Goal: Information Seeking & Learning: Check status

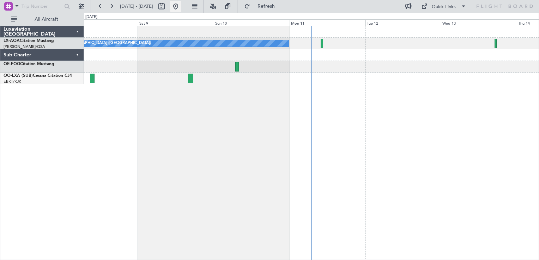
click at [181, 7] on button at bounding box center [175, 6] width 11 height 11
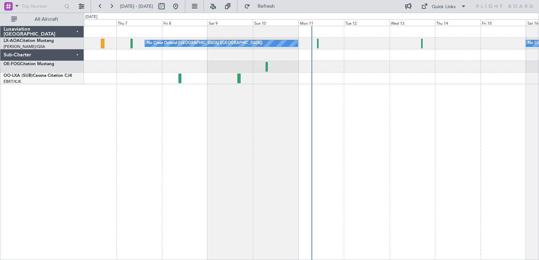
click at [286, 126] on div "No Crew Ostend-[GEOGRAPHIC_DATA] ([GEOGRAPHIC_DATA]) No Crew Sabadell AOG Maint…" at bounding box center [311, 143] width 455 height 235
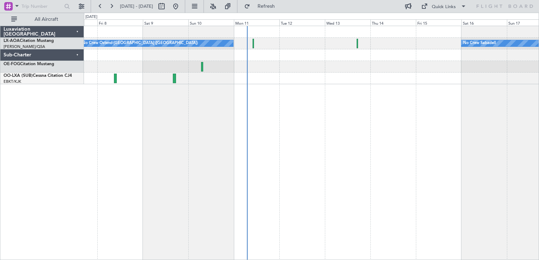
click at [452, 118] on div "No Crew Ostend-[GEOGRAPHIC_DATA] ([GEOGRAPHIC_DATA]) No Crew Sabadell AOG Maint…" at bounding box center [311, 143] width 455 height 235
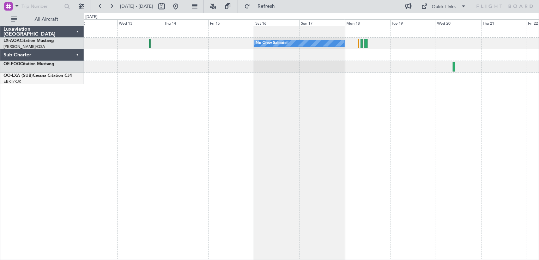
click at [275, 124] on div "No Crew Sabadell No Crew Ostend-[GEOGRAPHIC_DATA] (Ostend)" at bounding box center [311, 143] width 455 height 235
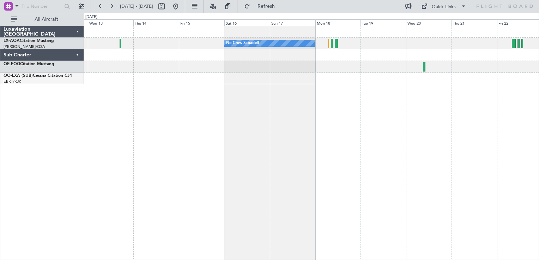
click at [311, 108] on div "No Crew Sabadell No Crew Ostend-[GEOGRAPHIC_DATA] (Ostend)" at bounding box center [311, 143] width 455 height 235
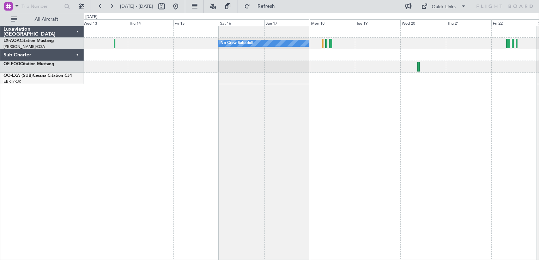
click at [263, 141] on div "No Crew Sabadell No Crew Ostend-[GEOGRAPHIC_DATA] (Ostend)" at bounding box center [311, 143] width 455 height 235
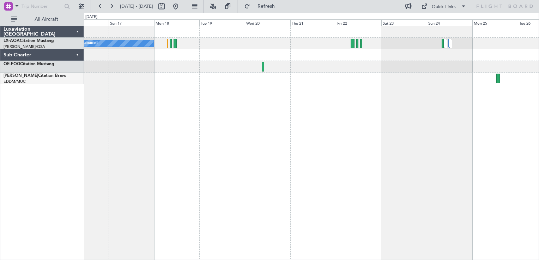
click at [401, 105] on div "No Crew Sabadell" at bounding box center [311, 143] width 455 height 235
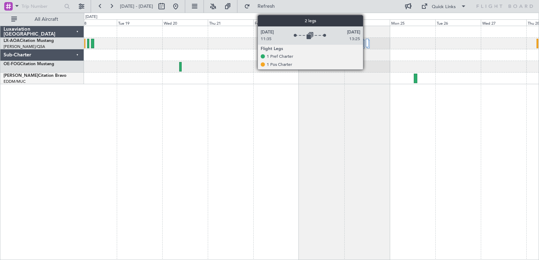
click at [366, 41] on div at bounding box center [367, 43] width 2 height 8
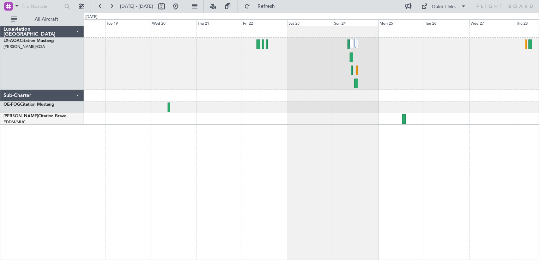
click at [287, 164] on div "No Crew Sabadell" at bounding box center [311, 143] width 455 height 235
click at [238, 246] on div "No Crew Sabadell" at bounding box center [311, 143] width 455 height 235
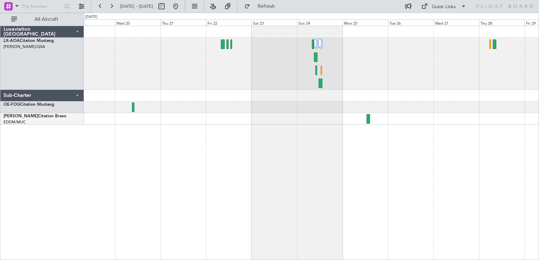
click at [356, 68] on div "No Crew Sabadell" at bounding box center [311, 64] width 455 height 52
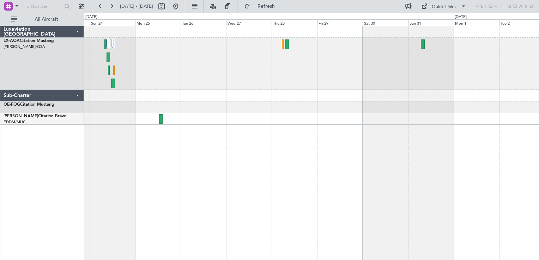
click at [295, 129] on div at bounding box center [311, 143] width 455 height 235
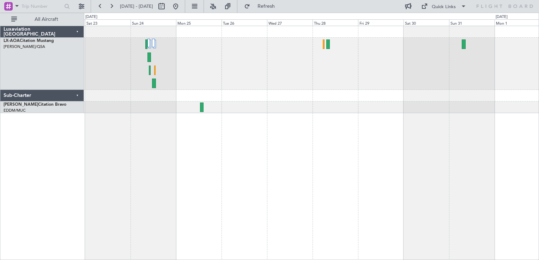
click at [472, 107] on div at bounding box center [311, 69] width 455 height 87
click at [251, 164] on div at bounding box center [311, 143] width 455 height 235
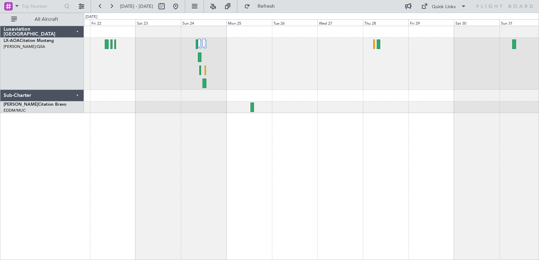
click at [265, 204] on div at bounding box center [311, 143] width 455 height 235
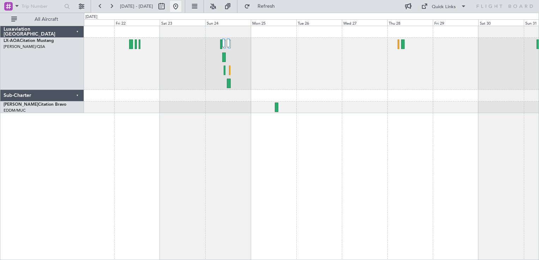
click at [181, 11] on button at bounding box center [175, 6] width 11 height 11
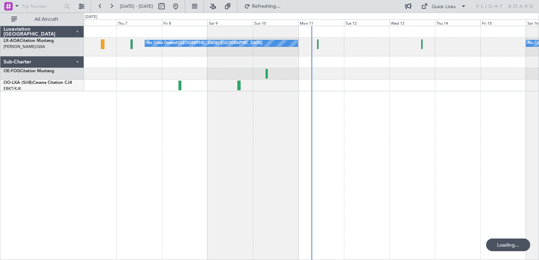
click at [149, 145] on div "No Crew Sabadell No Crew Ostend-[GEOGRAPHIC_DATA] (Ostend) AOG Maint Biarritz (…" at bounding box center [311, 143] width 455 height 235
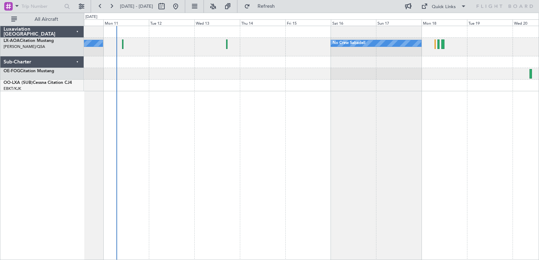
click at [139, 182] on div "No Crew Sabadell No Crew Ostend-[GEOGRAPHIC_DATA] (Ostend)" at bounding box center [311, 143] width 455 height 235
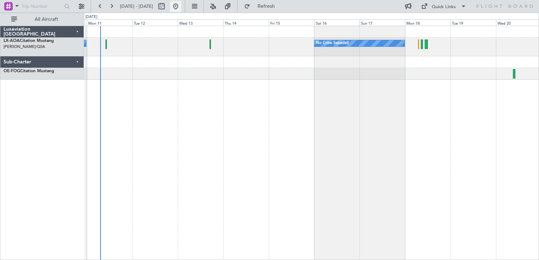
click at [181, 1] on button at bounding box center [175, 6] width 11 height 11
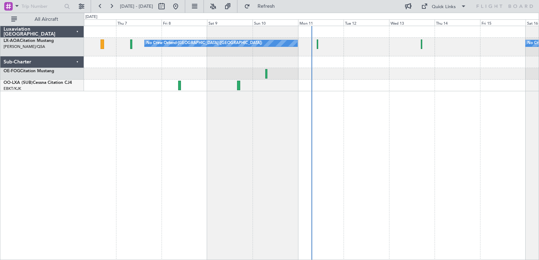
click at [265, 91] on div "No Crew Ostend-[GEOGRAPHIC_DATA] ([GEOGRAPHIC_DATA]) No Crew Sabadell AOG Maint…" at bounding box center [311, 143] width 455 height 235
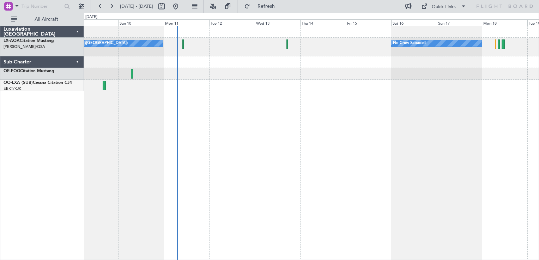
click at [357, 91] on div at bounding box center [311, 86] width 455 height 12
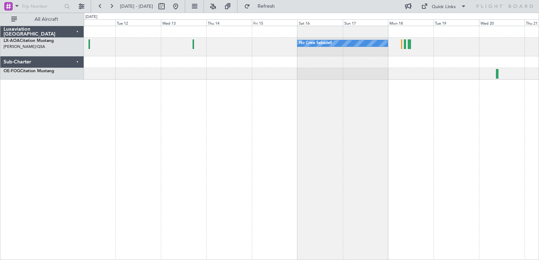
click at [335, 83] on div "No Crew Sabadell No Crew Ostend-[GEOGRAPHIC_DATA] (Ostend)" at bounding box center [311, 143] width 455 height 235
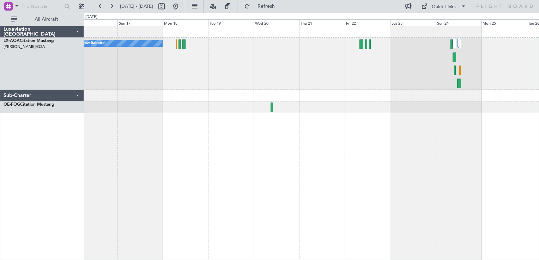
click at [311, 70] on div "No Crew Sabadell" at bounding box center [311, 64] width 455 height 52
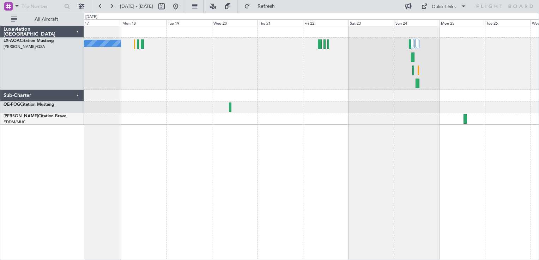
click at [254, 77] on div "No Crew Sabadell" at bounding box center [311, 64] width 455 height 52
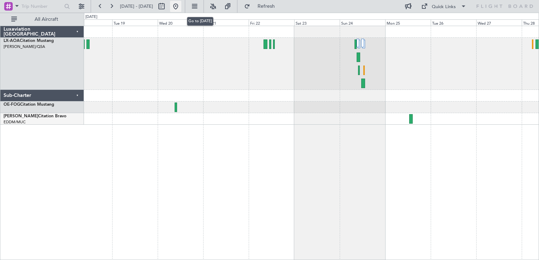
click at [181, 6] on button at bounding box center [175, 6] width 11 height 11
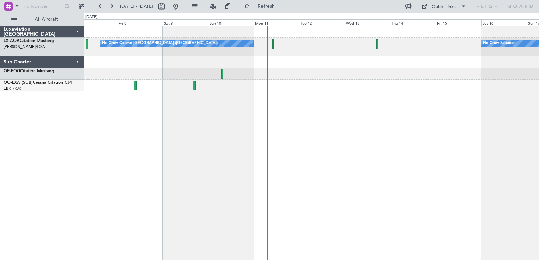
click at [285, 127] on div "No Crew Ostend-[GEOGRAPHIC_DATA] ([GEOGRAPHIC_DATA]) No Crew Sabadell AOG Maint…" at bounding box center [311, 143] width 455 height 235
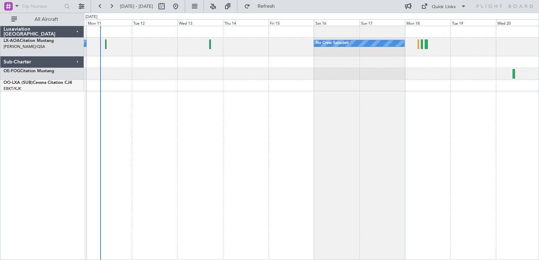
click at [274, 117] on div "No Crew Ostend-[GEOGRAPHIC_DATA] ([GEOGRAPHIC_DATA]) No Crew Sabadell" at bounding box center [311, 143] width 455 height 235
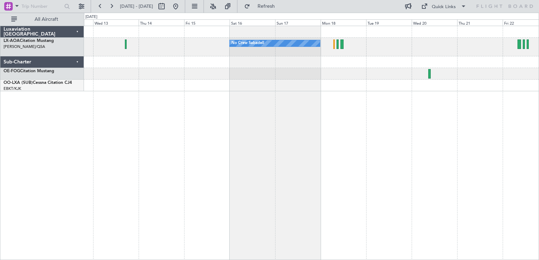
click at [267, 116] on div "No Crew Sabadell No Crew Ostend-[GEOGRAPHIC_DATA] (Ostend)" at bounding box center [311, 143] width 455 height 235
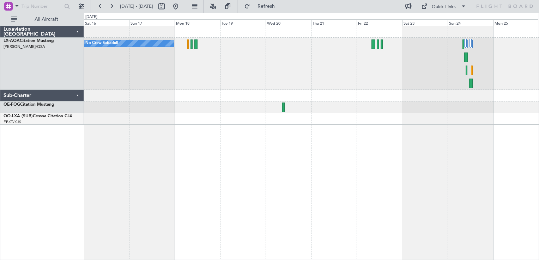
click at [233, 123] on div "No Crew Sabadell" at bounding box center [311, 143] width 455 height 235
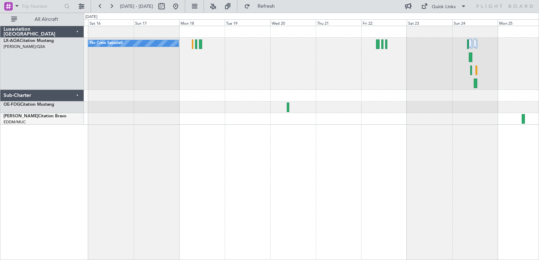
click at [188, 130] on div "No Crew Sabadell" at bounding box center [311, 143] width 455 height 235
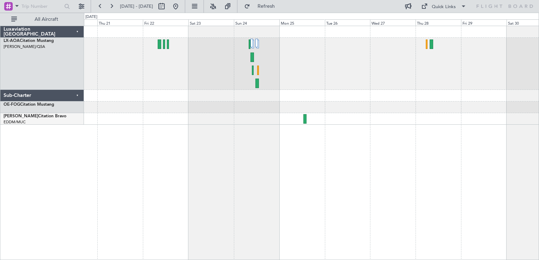
click at [411, 78] on div at bounding box center [311, 64] width 455 height 52
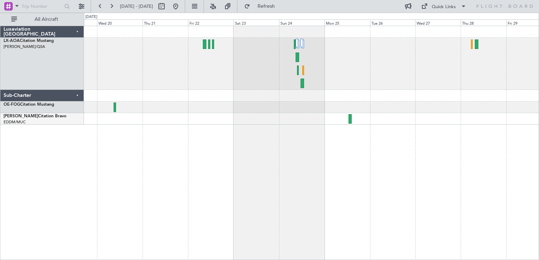
click at [302, 186] on div "No Crew Sabadell" at bounding box center [311, 143] width 455 height 235
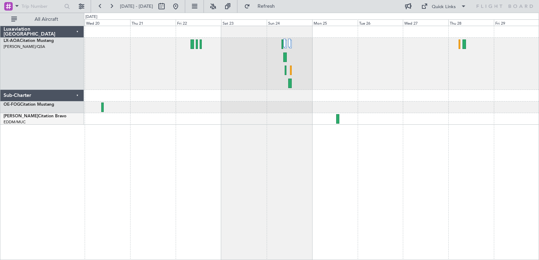
click at [307, 190] on div "No Crew Sabadell" at bounding box center [311, 143] width 455 height 235
click at [298, 139] on div "No Crew Sabadell" at bounding box center [311, 143] width 455 height 235
click at [272, 197] on div "No Crew Sabadell" at bounding box center [311, 143] width 455 height 235
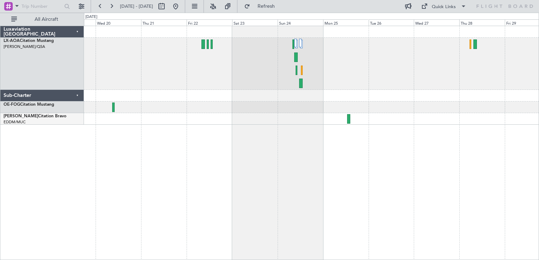
click at [264, 207] on div "No Crew Sabadell" at bounding box center [311, 143] width 455 height 235
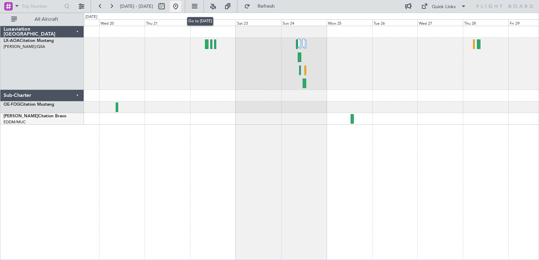
click at [181, 8] on button at bounding box center [175, 6] width 11 height 11
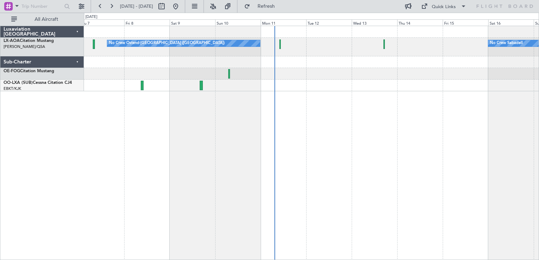
click at [286, 193] on div "No Crew Sabadell No Crew Ostend-[GEOGRAPHIC_DATA] (Ostend) AOG Maint Biarritz (…" at bounding box center [311, 143] width 455 height 235
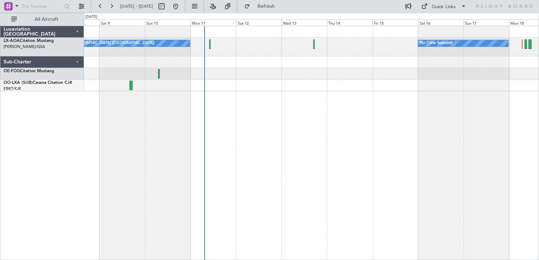
click at [247, 183] on div "No Crew Ostend-[GEOGRAPHIC_DATA] ([GEOGRAPHIC_DATA]) No Crew Sabadell" at bounding box center [311, 143] width 455 height 235
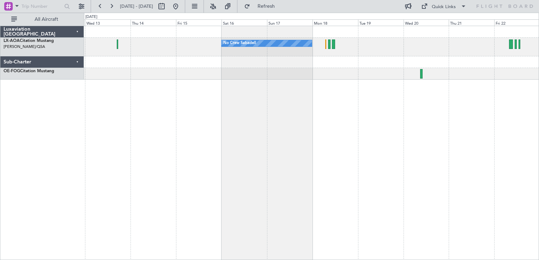
click at [363, 180] on div "No Crew Sabadell No Crew Ostend-[GEOGRAPHIC_DATA] (Ostend)" at bounding box center [311, 143] width 455 height 235
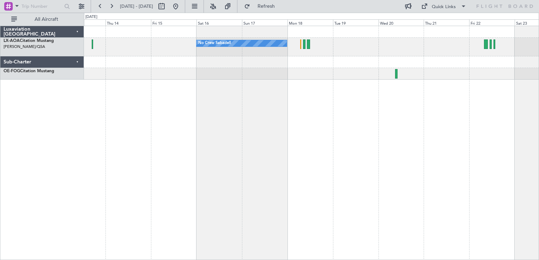
click at [365, 139] on div "No Crew Sabadell" at bounding box center [311, 143] width 455 height 235
click at [368, 83] on div "No Crew Sabadell" at bounding box center [311, 143] width 455 height 235
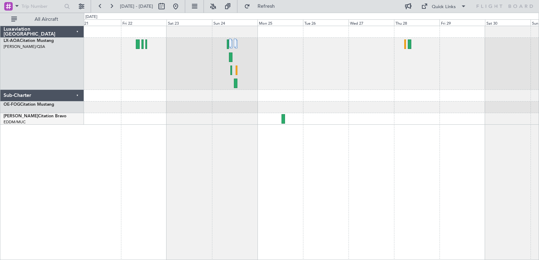
click at [184, 205] on div at bounding box center [311, 143] width 455 height 235
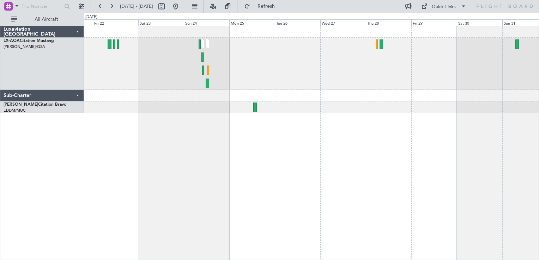
click at [362, 102] on div at bounding box center [311, 69] width 455 height 87
click at [342, 83] on div at bounding box center [311, 64] width 455 height 52
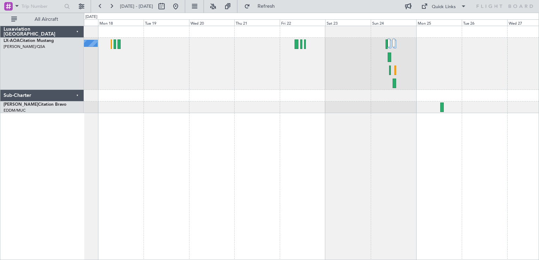
click at [351, 130] on div "No Crew Sabadell" at bounding box center [311, 143] width 455 height 235
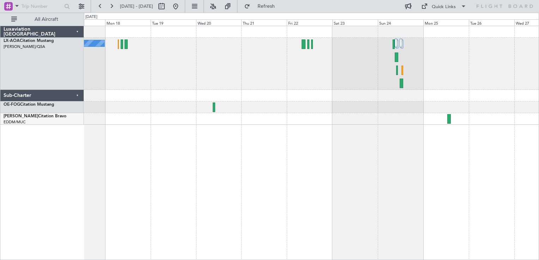
click at [231, 191] on div "No Crew Sabadell" at bounding box center [311, 143] width 455 height 235
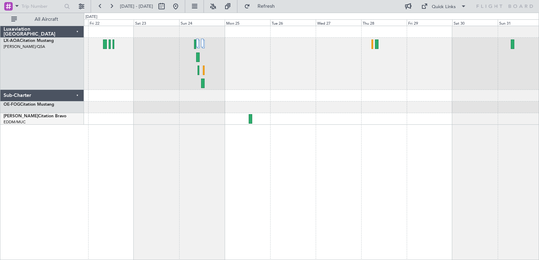
click at [306, 157] on div at bounding box center [311, 143] width 455 height 235
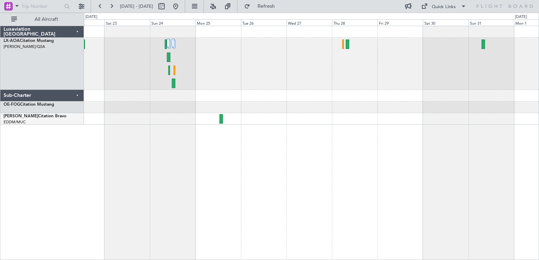
click at [308, 162] on div at bounding box center [311, 143] width 455 height 235
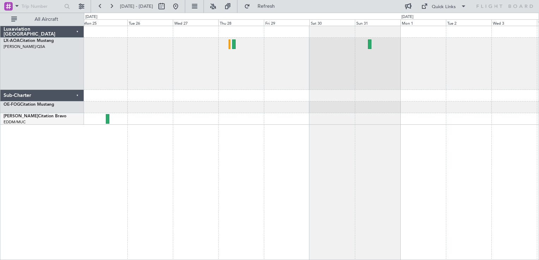
click at [374, 159] on div "No Crew" at bounding box center [311, 143] width 455 height 235
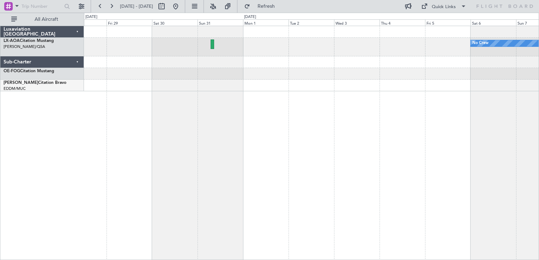
click at [295, 155] on div "No Crew" at bounding box center [311, 143] width 455 height 235
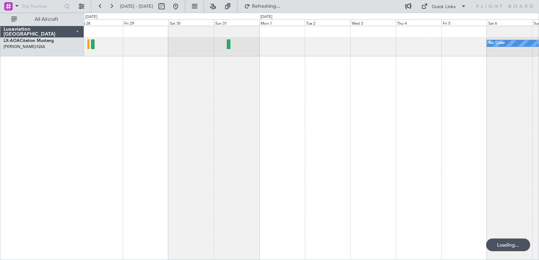
click at [296, 127] on div "No Crew" at bounding box center [311, 143] width 455 height 235
click at [366, 177] on div "No Crew" at bounding box center [311, 143] width 455 height 235
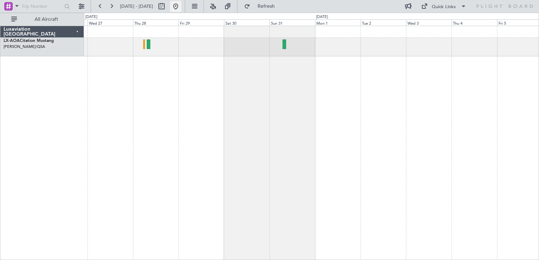
click at [181, 6] on button at bounding box center [175, 6] width 11 height 11
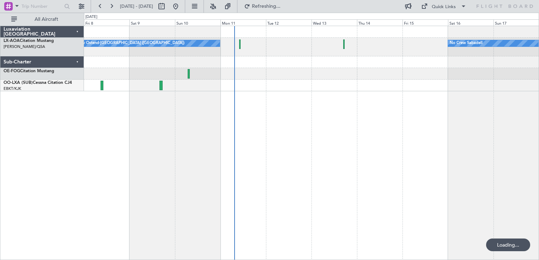
click at [211, 169] on div "No Crew Sabadell No Crew Ostend-[GEOGRAPHIC_DATA] (Ostend) AOG Maint Biarritz (…" at bounding box center [311, 143] width 455 height 235
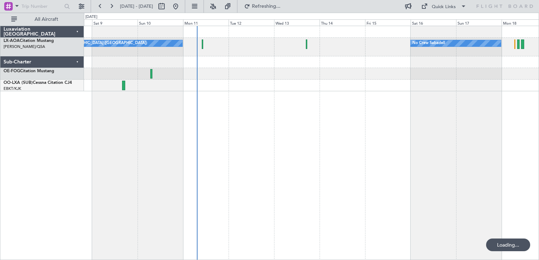
click at [264, 152] on div "No Crew Ostend-[GEOGRAPHIC_DATA] ([GEOGRAPHIC_DATA]) No Crew Sabadell" at bounding box center [311, 143] width 455 height 235
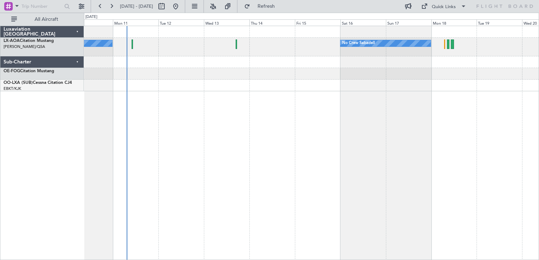
click at [364, 108] on div "No Crew Ostend-[GEOGRAPHIC_DATA] ([GEOGRAPHIC_DATA]) No Crew Sabadell" at bounding box center [311, 143] width 455 height 235
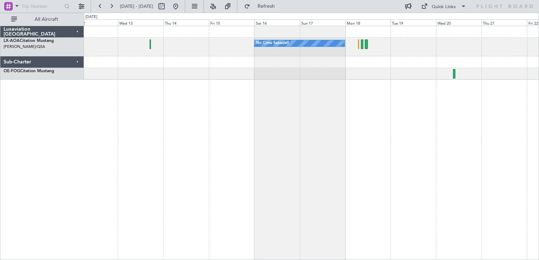
click at [304, 120] on div "No Crew Sabadell No Crew Ostend-[GEOGRAPHIC_DATA] (Ostend)" at bounding box center [311, 143] width 455 height 235
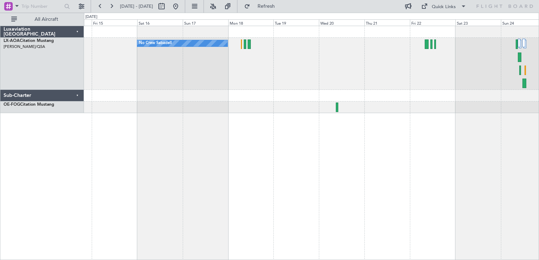
click at [218, 112] on div "No Crew Sabadell" at bounding box center [311, 143] width 455 height 235
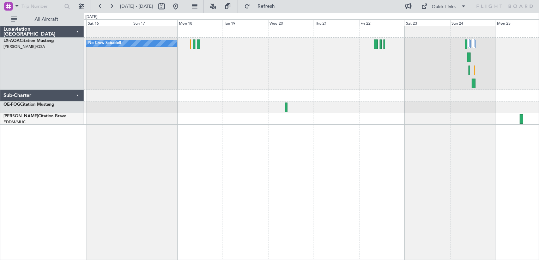
click at [383, 209] on div "No Crew Sabadell" at bounding box center [311, 143] width 455 height 235
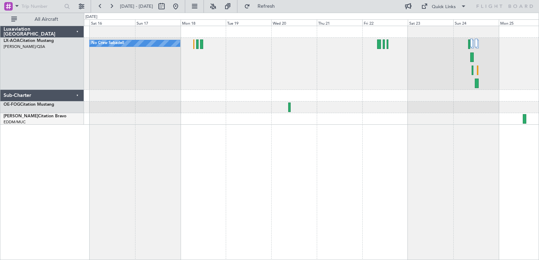
click at [279, 95] on div at bounding box center [311, 96] width 455 height 12
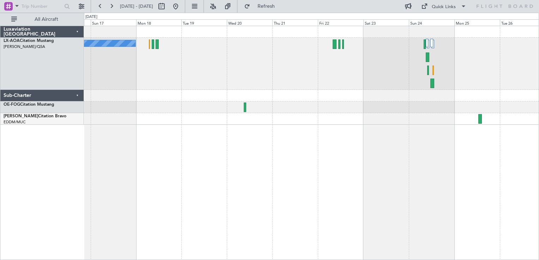
click at [393, 66] on div "No Crew Sabadell" at bounding box center [311, 64] width 455 height 52
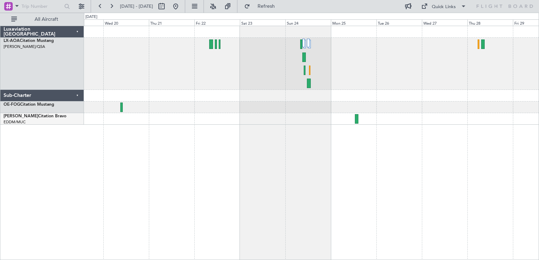
click at [365, 76] on div "No Crew Sabadell" at bounding box center [311, 64] width 455 height 52
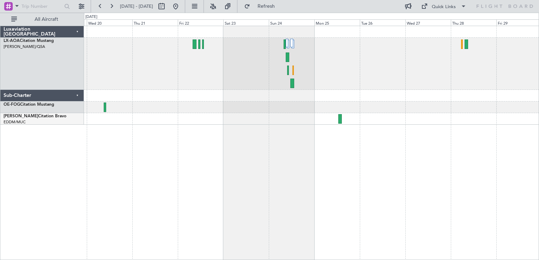
click at [336, 126] on div "No Crew Sabadell" at bounding box center [311, 143] width 455 height 235
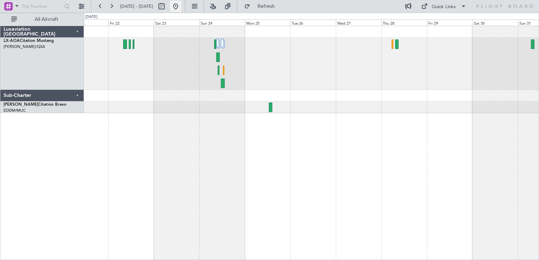
click at [181, 7] on button at bounding box center [175, 6] width 11 height 11
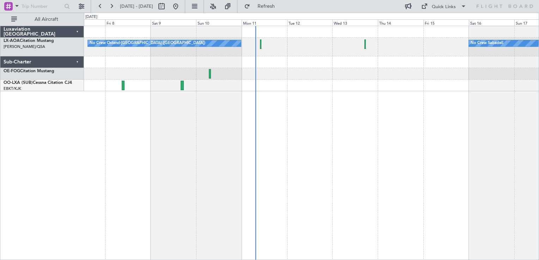
click at [282, 133] on div "No Crew Ostend-[GEOGRAPHIC_DATA] ([GEOGRAPHIC_DATA]) No Crew Sabadell AOG Maint…" at bounding box center [311, 143] width 455 height 235
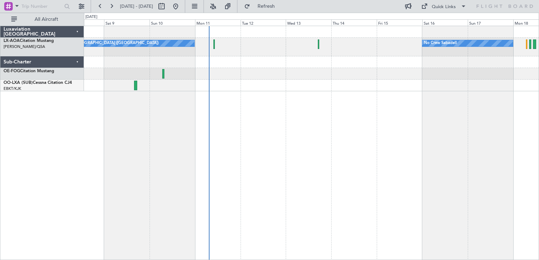
click at [213, 88] on div "No Crew Ostend-[GEOGRAPHIC_DATA] ([GEOGRAPHIC_DATA]) No Crew Sabadell" at bounding box center [311, 58] width 455 height 65
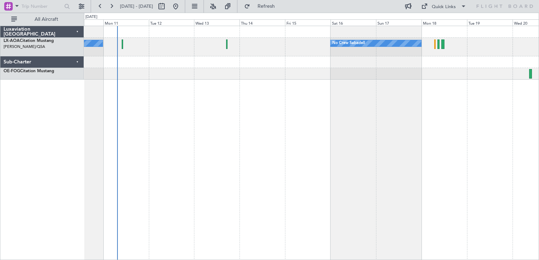
click at [272, 99] on div "No Crew Ostend-[GEOGRAPHIC_DATA] ([GEOGRAPHIC_DATA]) No Crew Sabadell" at bounding box center [311, 143] width 455 height 235
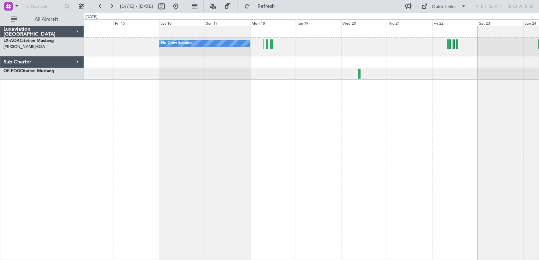
click at [291, 92] on div "No Crew Sabadell" at bounding box center [311, 143] width 455 height 235
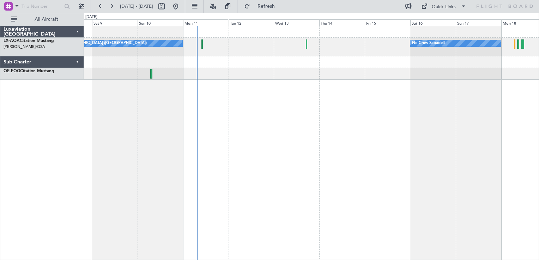
click at [385, 140] on div "No Crew Sabadell No Crew Ostend-[GEOGRAPHIC_DATA] (Ostend)" at bounding box center [311, 143] width 455 height 235
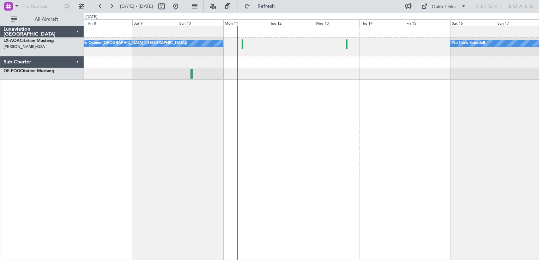
click at [389, 138] on div "No Crew Sabadell No Crew Ostend-[GEOGRAPHIC_DATA] (Ostend) AOG Maint Biarritz (…" at bounding box center [311, 143] width 455 height 235
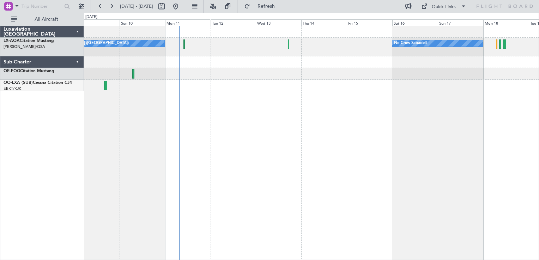
click at [244, 148] on div "No Crew Sabadell No Crew Ostend-[GEOGRAPHIC_DATA] (Ostend)" at bounding box center [311, 143] width 455 height 235
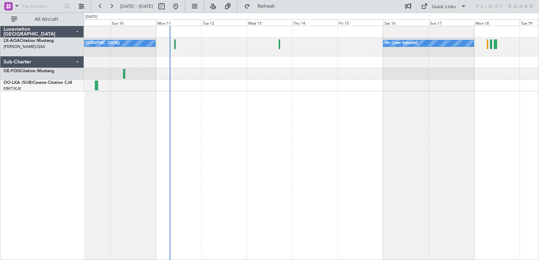
click at [251, 151] on div "No Crew Sabadell No Crew Ostend-[GEOGRAPHIC_DATA] (Ostend)" at bounding box center [311, 143] width 455 height 235
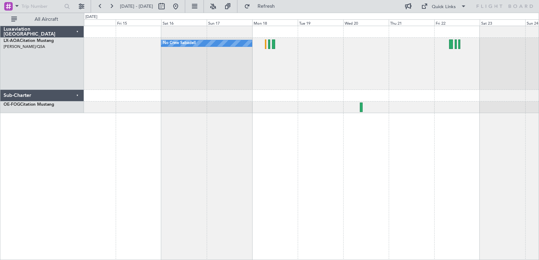
click at [302, 162] on div "No Crew Sabadell" at bounding box center [311, 143] width 455 height 235
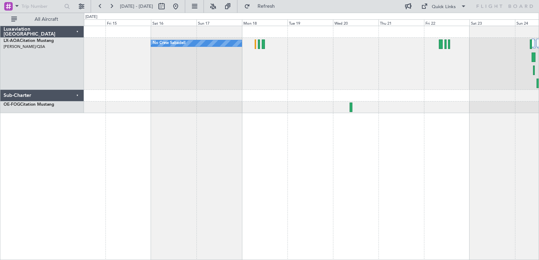
click at [212, 94] on div "No Crew Sabadell" at bounding box center [311, 69] width 455 height 87
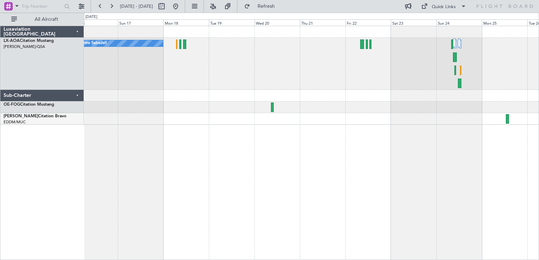
click at [238, 68] on div "No Crew Sabadell" at bounding box center [311, 64] width 455 height 52
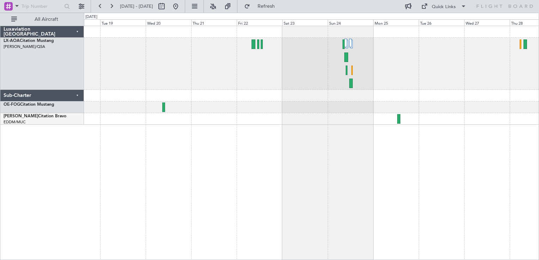
click at [252, 95] on div "No Crew Sabadell" at bounding box center [311, 75] width 455 height 99
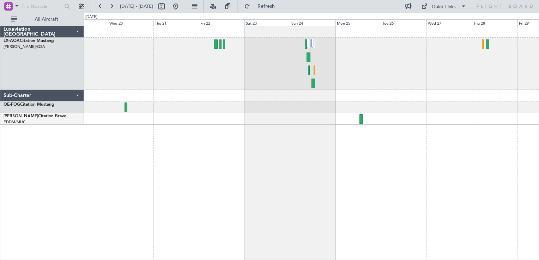
click at [216, 125] on div "No Crew Sabadell" at bounding box center [311, 143] width 455 height 235
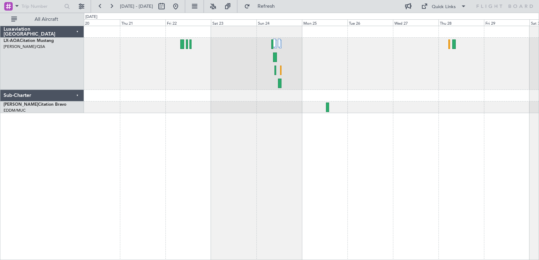
click at [404, 92] on div at bounding box center [311, 96] width 455 height 12
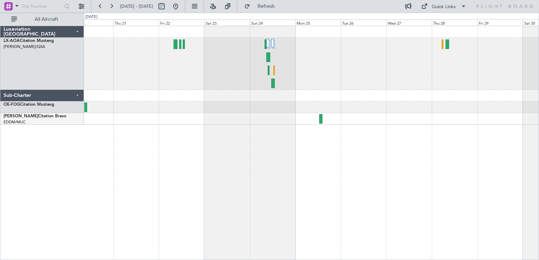
click at [424, 163] on div "No Crew Sabadell" at bounding box center [311, 143] width 455 height 235
click at [181, 9] on button at bounding box center [175, 6] width 11 height 11
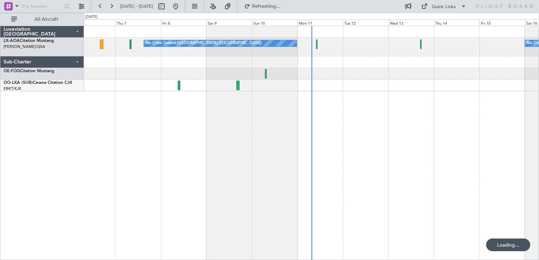
click at [275, 139] on div "No Crew Sabadell No Crew Ostend-[GEOGRAPHIC_DATA] (Ostend) AOG Maint Biarritz (…" at bounding box center [311, 143] width 455 height 235
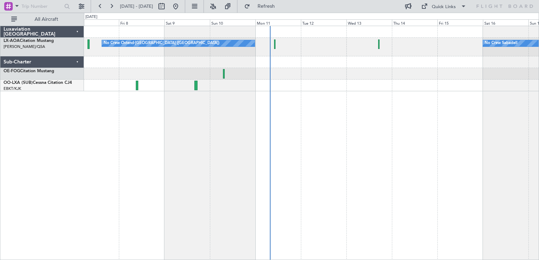
click at [321, 194] on div "No Crew Ostend-[GEOGRAPHIC_DATA] ([GEOGRAPHIC_DATA]) No Crew Sabadell AOG Maint…" at bounding box center [311, 143] width 455 height 235
click at [181, 6] on button at bounding box center [175, 6] width 11 height 11
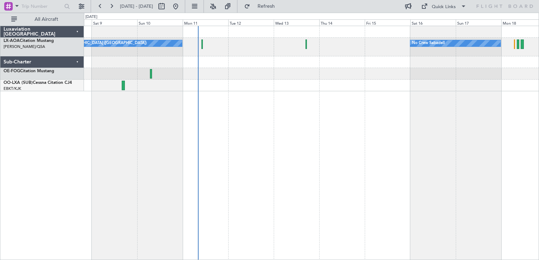
click at [222, 186] on div "No Crew Ostend-[GEOGRAPHIC_DATA] ([GEOGRAPHIC_DATA]) No Crew Sabadell" at bounding box center [311, 143] width 455 height 235
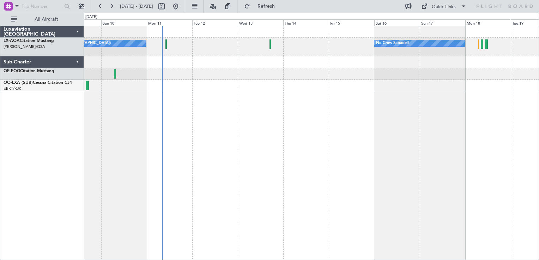
click at [344, 129] on div "No Crew Ostend-[GEOGRAPHIC_DATA] ([GEOGRAPHIC_DATA]) No Crew Sabadell" at bounding box center [311, 143] width 455 height 235
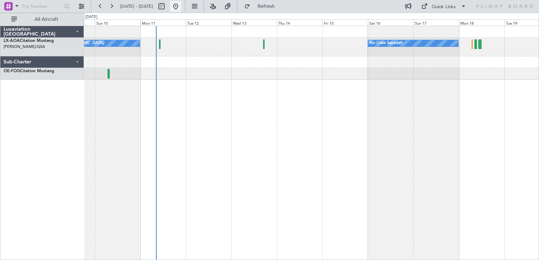
click at [181, 5] on button at bounding box center [175, 6] width 11 height 11
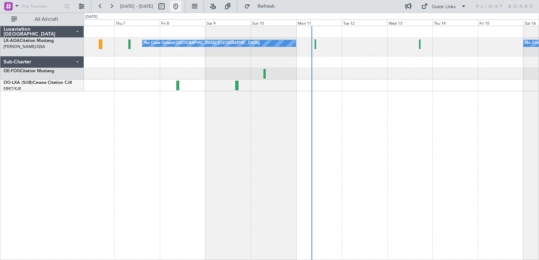
click at [181, 8] on button at bounding box center [175, 6] width 11 height 11
click at [245, 126] on div "No Crew Ostend-[GEOGRAPHIC_DATA] ([GEOGRAPHIC_DATA]) No Crew Sabadell AOG Maint…" at bounding box center [311, 143] width 455 height 235
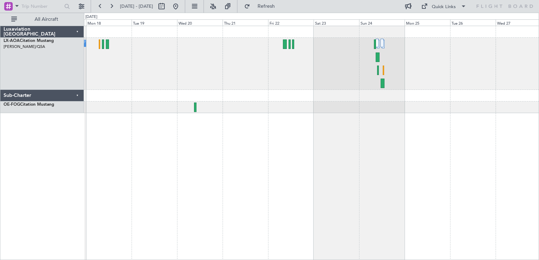
click at [219, 105] on div "No Crew Sabadell" at bounding box center [311, 69] width 455 height 87
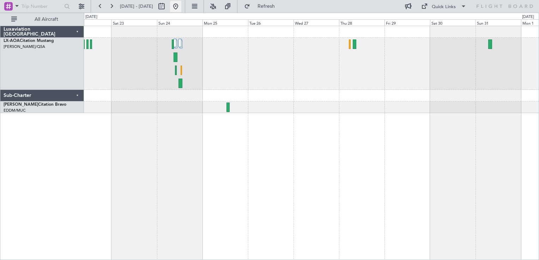
click at [181, 5] on button at bounding box center [175, 6] width 11 height 11
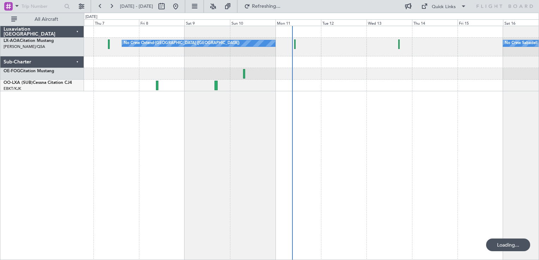
click at [305, 80] on div at bounding box center [311, 86] width 455 height 12
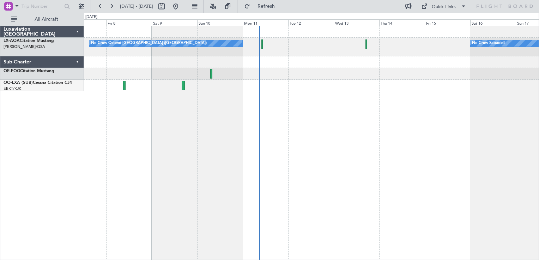
click at [322, 49] on div "No Crew Ostend-[GEOGRAPHIC_DATA] ([GEOGRAPHIC_DATA]) No Crew Sabadell AOG Maint…" at bounding box center [311, 47] width 455 height 19
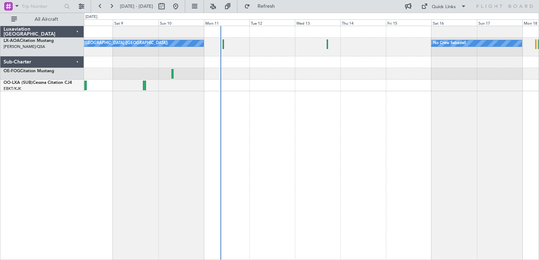
click at [297, 73] on div "No Crew Ostend-[GEOGRAPHIC_DATA] ([GEOGRAPHIC_DATA]) No Crew Sabadell" at bounding box center [311, 58] width 455 height 65
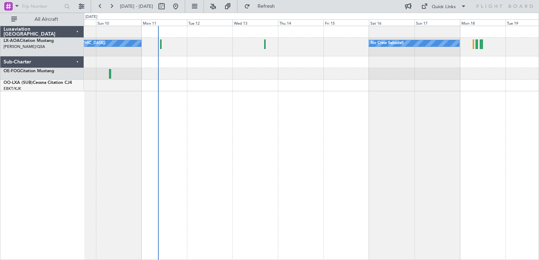
click at [346, 61] on div "No Crew Ostend-[GEOGRAPHIC_DATA] ([GEOGRAPHIC_DATA]) No Crew Sabadell" at bounding box center [311, 58] width 455 height 65
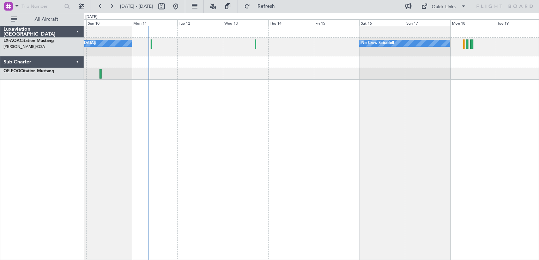
click at [347, 163] on div "No Crew Ostend-[GEOGRAPHIC_DATA] ([GEOGRAPHIC_DATA]) No Crew Sabadell" at bounding box center [311, 143] width 455 height 235
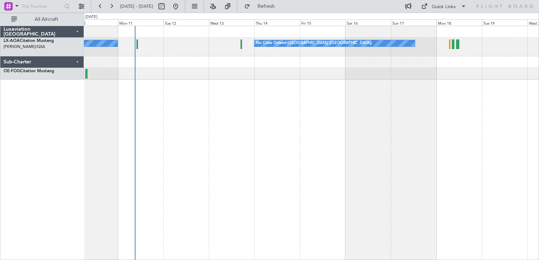
click at [326, 117] on div "No Crew Ostend-[GEOGRAPHIC_DATA] ([GEOGRAPHIC_DATA]) No Crew Ostend-[GEOGRAPHIC…" at bounding box center [311, 143] width 455 height 235
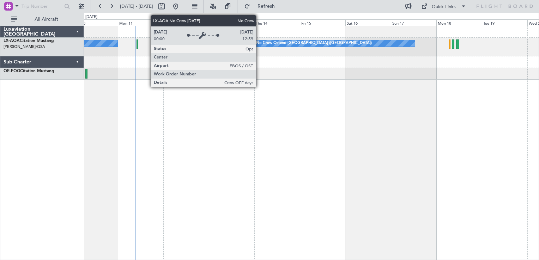
click at [259, 44] on div "No Crew Ostend-[GEOGRAPHIC_DATA] ([GEOGRAPHIC_DATA])" at bounding box center [314, 43] width 116 height 11
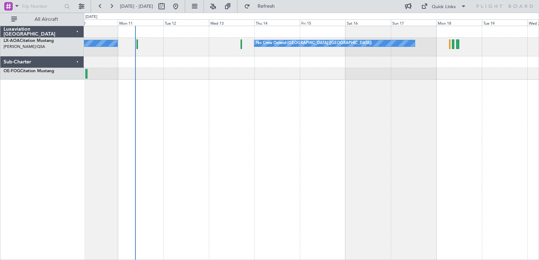
click at [357, 119] on div "No Crew Ostend-[GEOGRAPHIC_DATA] ([GEOGRAPHIC_DATA]) No Crew Ostend-[GEOGRAPHIC…" at bounding box center [311, 143] width 455 height 235
click at [181, 6] on button at bounding box center [175, 6] width 11 height 11
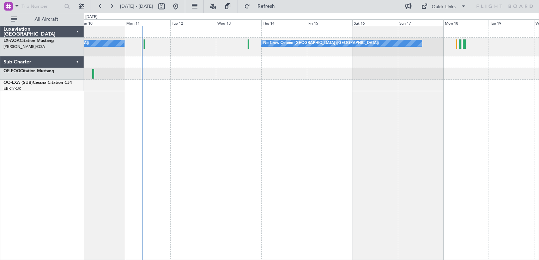
click at [205, 147] on div "No Crew Ostend-[GEOGRAPHIC_DATA] ([GEOGRAPHIC_DATA]) No Crew Ostend-[GEOGRAPHIC…" at bounding box center [311, 143] width 455 height 235
click at [253, 143] on div "No Crew Ostend-[GEOGRAPHIC_DATA] ([GEOGRAPHIC_DATA]) No Crew Ostend-[GEOGRAPHIC…" at bounding box center [311, 143] width 455 height 235
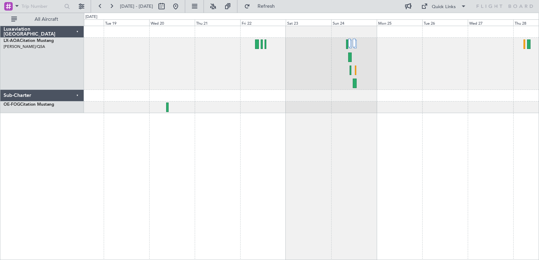
click at [359, 96] on div "No Crew Ostend-[GEOGRAPHIC_DATA] ([GEOGRAPHIC_DATA])" at bounding box center [311, 69] width 455 height 87
click at [244, 134] on div "No Crew Ostend-[GEOGRAPHIC_DATA] ([GEOGRAPHIC_DATA])" at bounding box center [311, 143] width 455 height 235
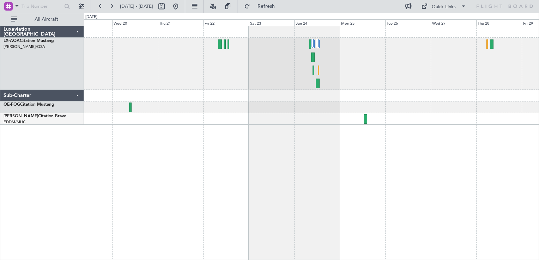
click at [185, 7] on fb-range-datepicker "[DATE] - [DATE]" at bounding box center [138, 6] width 95 height 13
click at [181, 7] on button at bounding box center [175, 6] width 11 height 11
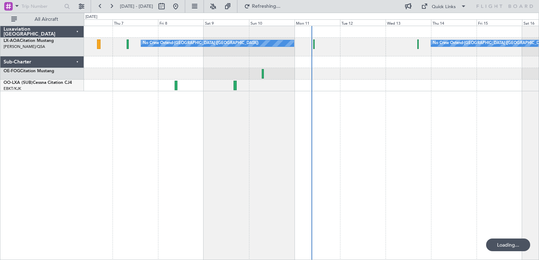
click at [350, 109] on div "No Crew Ostend-[GEOGRAPHIC_DATA] ([GEOGRAPHIC_DATA]) No Crew Ostend-[GEOGRAPHIC…" at bounding box center [311, 143] width 455 height 235
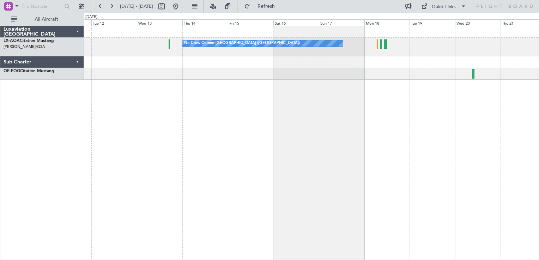
click at [247, 87] on div "No Crew Ostend-[GEOGRAPHIC_DATA] ([GEOGRAPHIC_DATA]) No Crew Ostend-[GEOGRAPHIC…" at bounding box center [311, 143] width 455 height 235
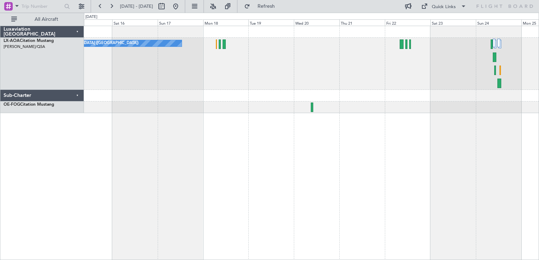
click at [229, 135] on div "No Crew Ostend-[GEOGRAPHIC_DATA] ([GEOGRAPHIC_DATA])" at bounding box center [311, 143] width 455 height 235
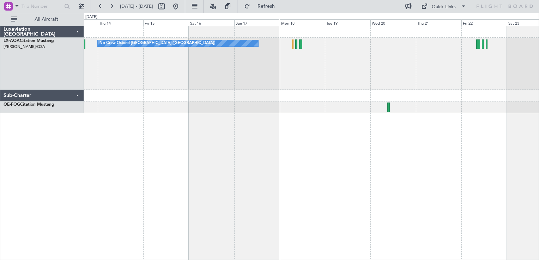
click at [435, 136] on div "No Crew Ostend-[GEOGRAPHIC_DATA] ([GEOGRAPHIC_DATA])" at bounding box center [311, 143] width 455 height 235
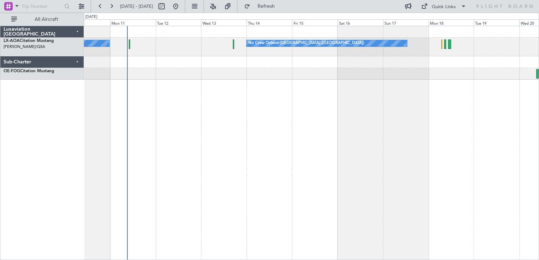
click at [337, 111] on div "No Crew Ostend-[GEOGRAPHIC_DATA] ([GEOGRAPHIC_DATA]) No Crew Ostend-[GEOGRAPHIC…" at bounding box center [311, 143] width 455 height 235
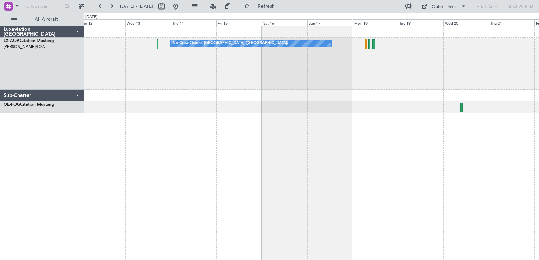
click at [307, 106] on div "No Crew Ostend-[GEOGRAPHIC_DATA] ([GEOGRAPHIC_DATA]) No Crew Ostend-[GEOGRAPHIC…" at bounding box center [311, 143] width 455 height 235
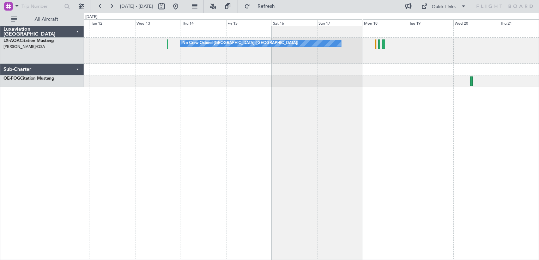
click at [237, 191] on div "No Crew Ostend-[GEOGRAPHIC_DATA] ([GEOGRAPHIC_DATA]) No Crew Ostend-[GEOGRAPHIC…" at bounding box center [311, 143] width 455 height 235
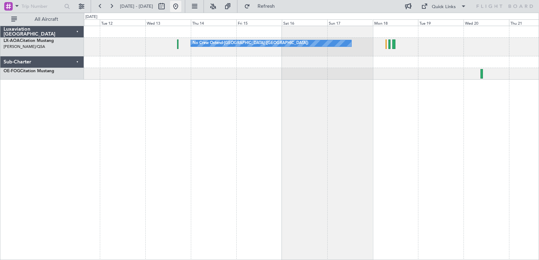
click at [181, 5] on button at bounding box center [175, 6] width 11 height 11
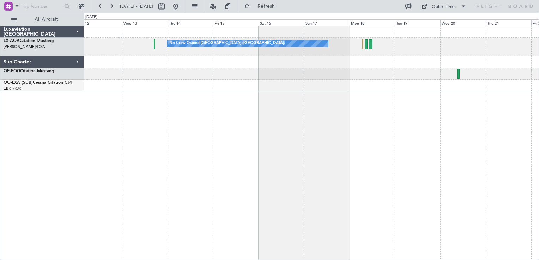
click at [175, 155] on div "No Crew Ostend-[GEOGRAPHIC_DATA] ([GEOGRAPHIC_DATA]) No Crew Ostend-[GEOGRAPHIC…" at bounding box center [311, 143] width 455 height 235
click at [268, 131] on div "No Crew Ostend-[GEOGRAPHIC_DATA] ([GEOGRAPHIC_DATA]) No Crew Ostend-[GEOGRAPHIC…" at bounding box center [311, 143] width 455 height 235
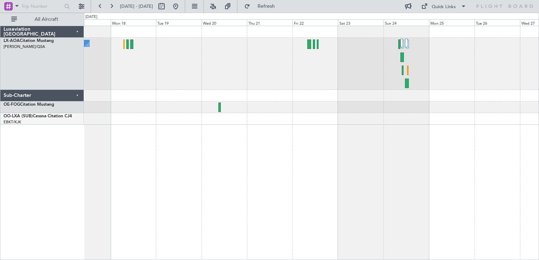
click at [220, 155] on div "No Crew Ostend-[GEOGRAPHIC_DATA] ([GEOGRAPHIC_DATA])" at bounding box center [311, 143] width 455 height 235
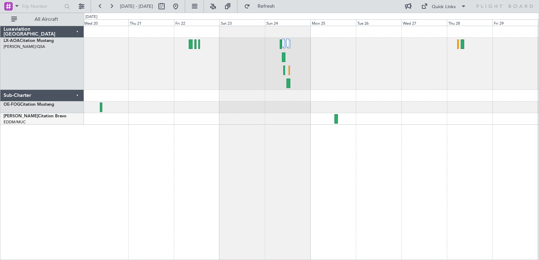
click at [295, 144] on div "No Crew Ostend-[GEOGRAPHIC_DATA] ([GEOGRAPHIC_DATA])" at bounding box center [311, 143] width 455 height 235
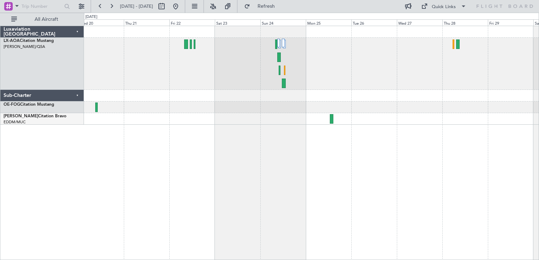
click at [274, 53] on div at bounding box center [311, 64] width 455 height 52
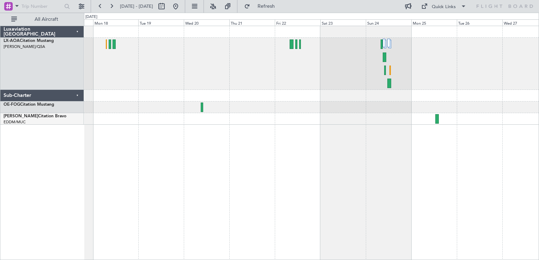
click at [335, 91] on div "No Crew Ostend-[GEOGRAPHIC_DATA] ([GEOGRAPHIC_DATA])" at bounding box center [311, 75] width 455 height 99
click at [209, 94] on div at bounding box center [311, 96] width 455 height 12
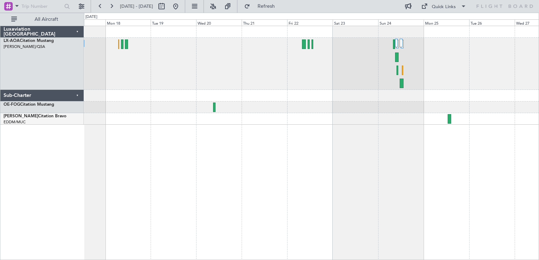
click at [251, 84] on div "No Crew Ostend-[GEOGRAPHIC_DATA] ([GEOGRAPHIC_DATA])" at bounding box center [311, 64] width 455 height 52
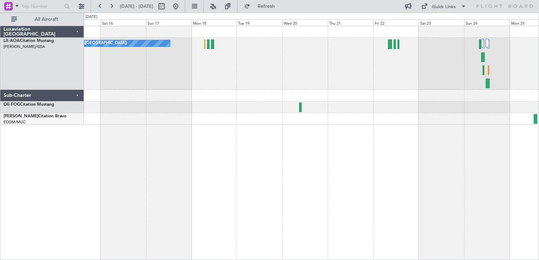
click at [452, 160] on div "No Crew Ostend-[GEOGRAPHIC_DATA] ([GEOGRAPHIC_DATA])" at bounding box center [311, 143] width 455 height 235
click at [215, 93] on div at bounding box center [311, 96] width 455 height 12
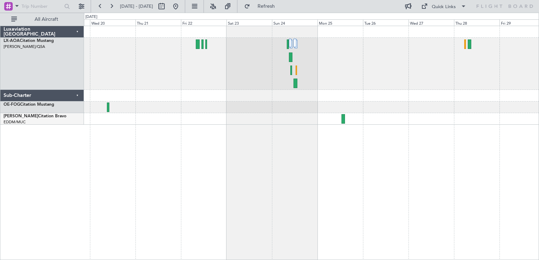
click at [212, 191] on div "No Crew Ostend-[GEOGRAPHIC_DATA] ([GEOGRAPHIC_DATA])" at bounding box center [311, 143] width 455 height 235
click at [258, 200] on div "No Crew Ostend-[GEOGRAPHIC_DATA] ([GEOGRAPHIC_DATA])" at bounding box center [311, 143] width 455 height 235
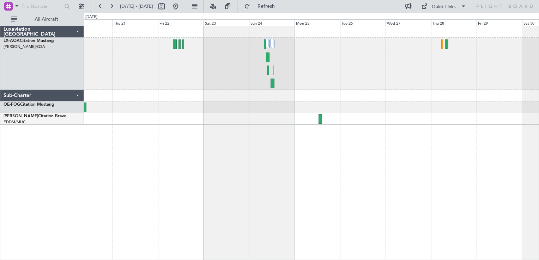
click at [250, 150] on div at bounding box center [311, 143] width 455 height 235
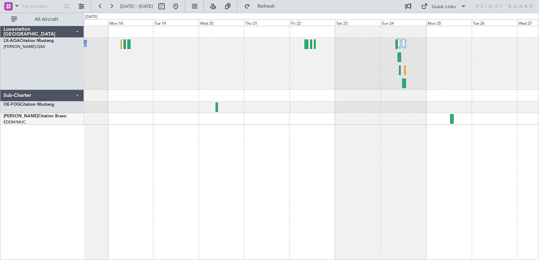
click at [358, 53] on div "No Crew Ostend-[GEOGRAPHIC_DATA] ([GEOGRAPHIC_DATA])" at bounding box center [311, 64] width 455 height 52
click at [256, 212] on div "No Crew Ostend-[GEOGRAPHIC_DATA] ([GEOGRAPHIC_DATA])" at bounding box center [311, 143] width 455 height 235
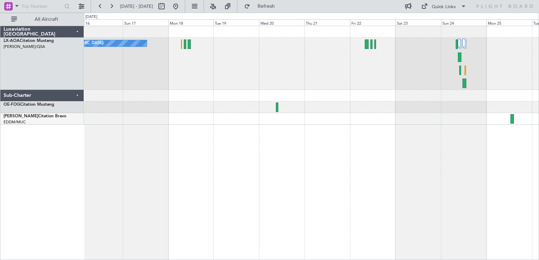
click at [237, 60] on div "No Crew Ostend-[GEOGRAPHIC_DATA] ([GEOGRAPHIC_DATA])" at bounding box center [311, 64] width 455 height 52
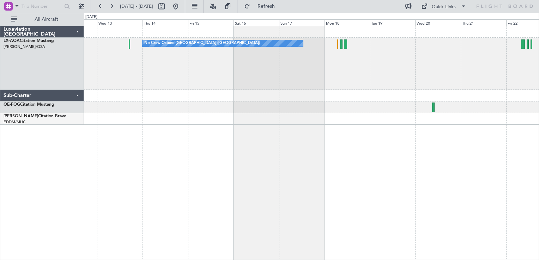
click at [391, 123] on div "No Crew Ostend-[GEOGRAPHIC_DATA] ([GEOGRAPHIC_DATA]) No Crew Ostend-[GEOGRAPHIC…" at bounding box center [311, 143] width 455 height 235
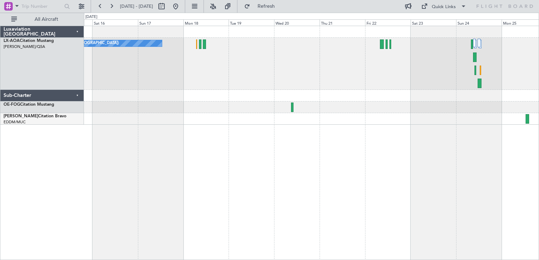
click at [223, 96] on div "No Crew Ostend-[GEOGRAPHIC_DATA] ([GEOGRAPHIC_DATA])" at bounding box center [311, 75] width 455 height 99
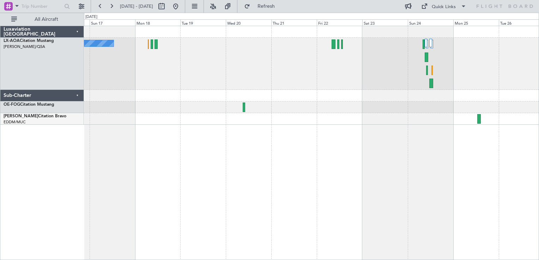
click at [295, 159] on div "No Crew Ostend-[GEOGRAPHIC_DATA] ([GEOGRAPHIC_DATA])" at bounding box center [311, 143] width 455 height 235
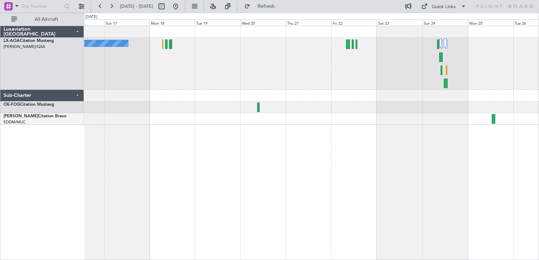
click at [228, 58] on div "No Crew Ostend-[GEOGRAPHIC_DATA] ([GEOGRAPHIC_DATA])" at bounding box center [311, 64] width 455 height 52
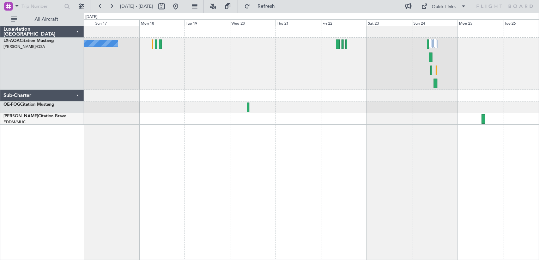
click at [390, 122] on div at bounding box center [311, 119] width 455 height 12
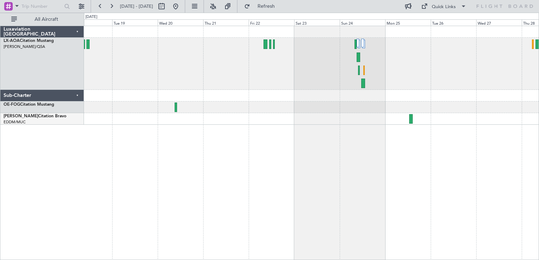
click at [319, 60] on div "No Crew Ostend-[GEOGRAPHIC_DATA] ([GEOGRAPHIC_DATA])" at bounding box center [311, 64] width 455 height 52
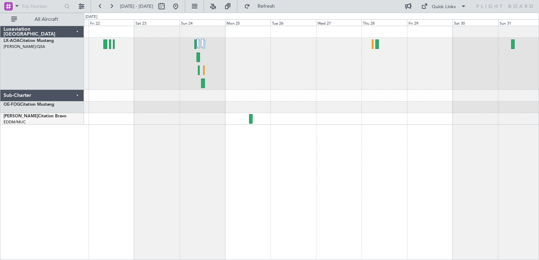
click at [250, 79] on div at bounding box center [311, 64] width 455 height 52
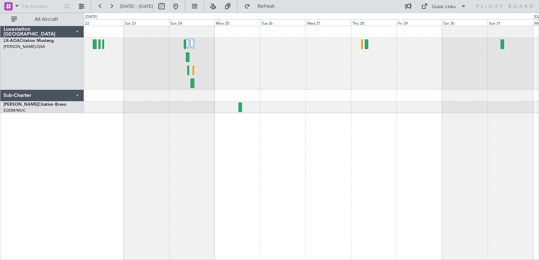
click at [282, 83] on div at bounding box center [311, 64] width 455 height 52
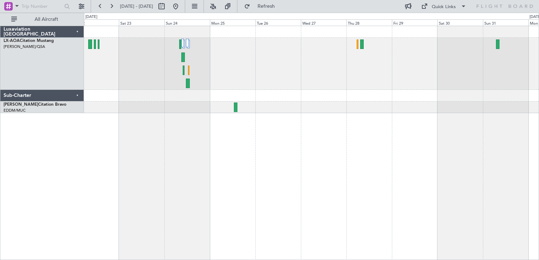
click at [264, 174] on div at bounding box center [311, 143] width 455 height 235
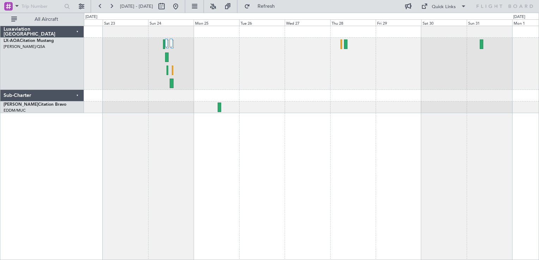
click at [282, 63] on div at bounding box center [311, 64] width 455 height 52
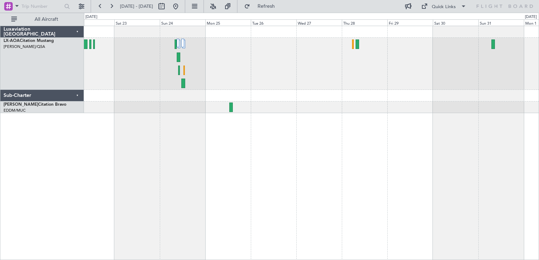
click at [236, 68] on div at bounding box center [311, 64] width 455 height 52
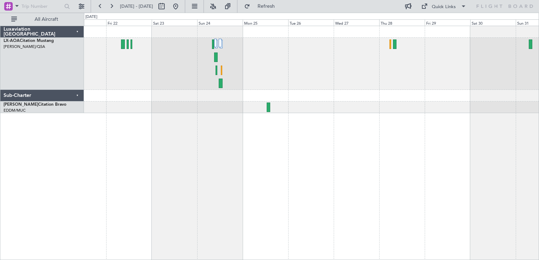
click at [240, 77] on div at bounding box center [311, 64] width 455 height 52
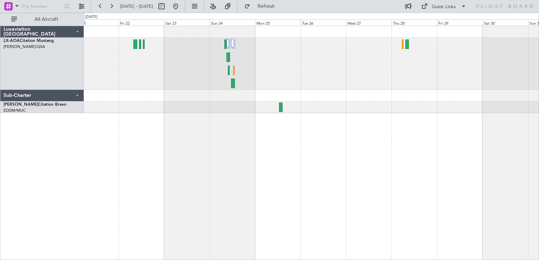
click at [251, 50] on div at bounding box center [311, 64] width 455 height 52
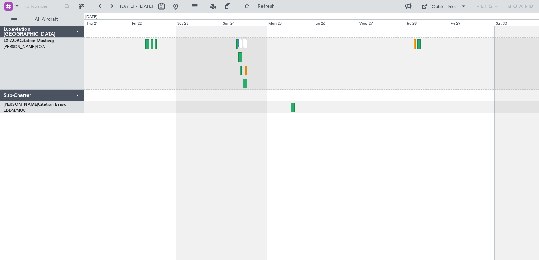
click at [229, 160] on div at bounding box center [311, 143] width 455 height 235
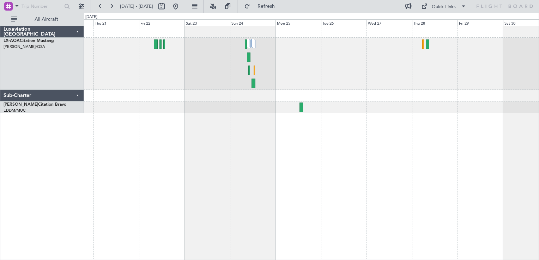
click at [404, 84] on div at bounding box center [311, 64] width 455 height 52
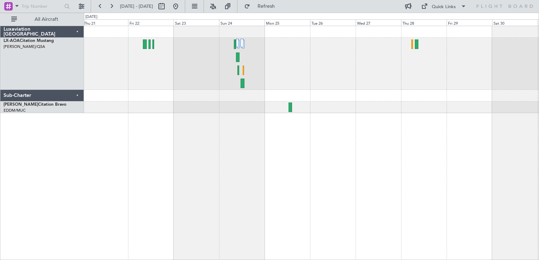
click at [255, 50] on div at bounding box center [311, 64] width 455 height 52
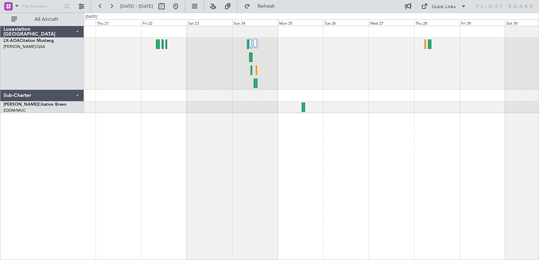
click at [208, 121] on div at bounding box center [311, 143] width 455 height 235
click at [203, 56] on div at bounding box center [311, 64] width 455 height 52
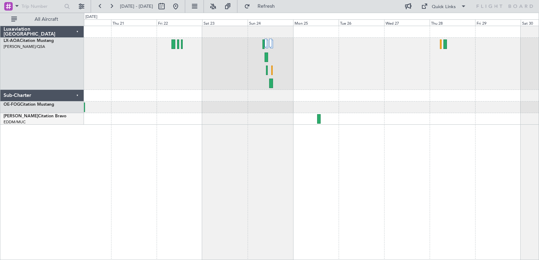
click at [236, 212] on div at bounding box center [311, 143] width 455 height 235
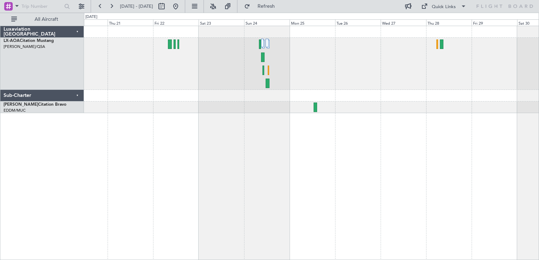
click at [253, 142] on div at bounding box center [311, 143] width 455 height 235
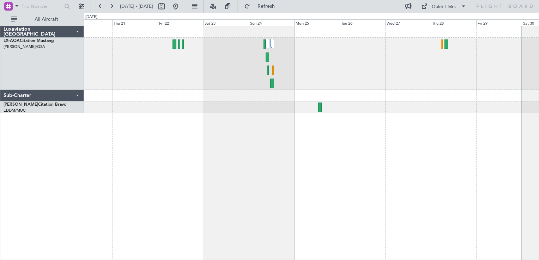
click at [262, 137] on div at bounding box center [311, 143] width 455 height 235
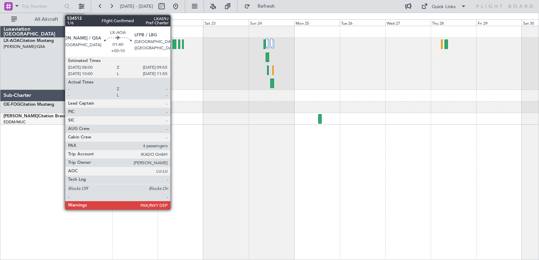
click at [174, 43] on div at bounding box center [175, 45] width 4 height 10
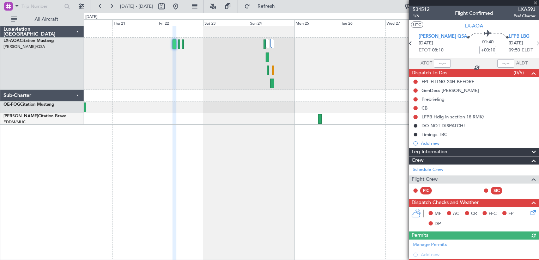
scroll to position [107, 0]
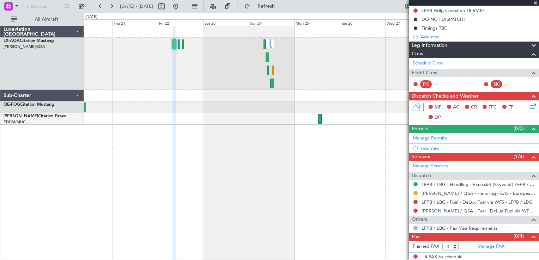
click at [539, 3] on span at bounding box center [535, 3] width 7 height 6
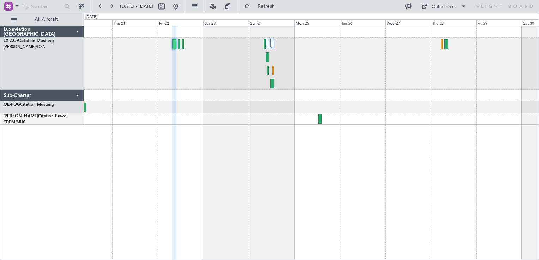
type input "0"
click at [378, 100] on div at bounding box center [311, 96] width 455 height 12
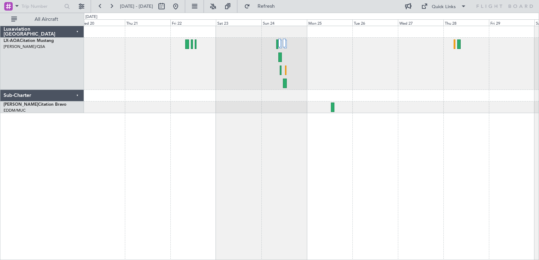
click at [274, 205] on div at bounding box center [311, 143] width 455 height 235
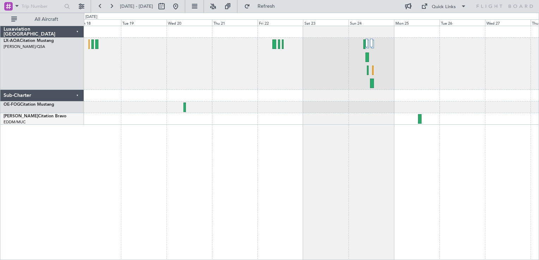
click at [337, 91] on div "No Crew Ostend-[GEOGRAPHIC_DATA] ([GEOGRAPHIC_DATA])" at bounding box center [311, 75] width 455 height 99
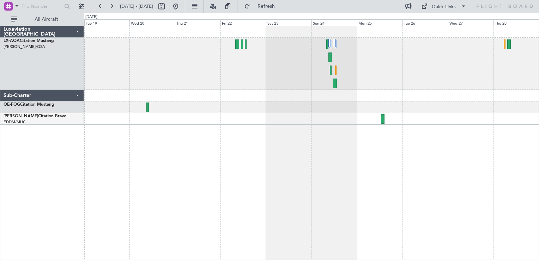
click at [304, 77] on div "No Crew Ostend-[GEOGRAPHIC_DATA] ([GEOGRAPHIC_DATA])" at bounding box center [311, 64] width 455 height 52
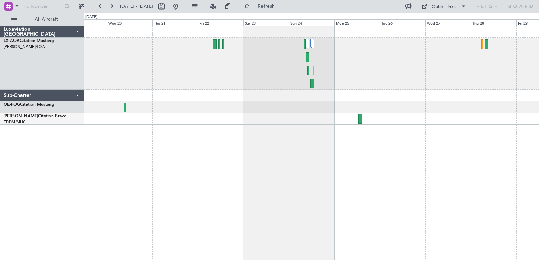
click at [326, 58] on div "No Crew Ostend-[GEOGRAPHIC_DATA] ([GEOGRAPHIC_DATA])" at bounding box center [311, 64] width 455 height 52
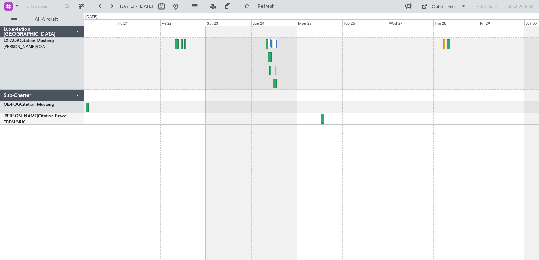
click at [435, 76] on div at bounding box center [311, 64] width 455 height 52
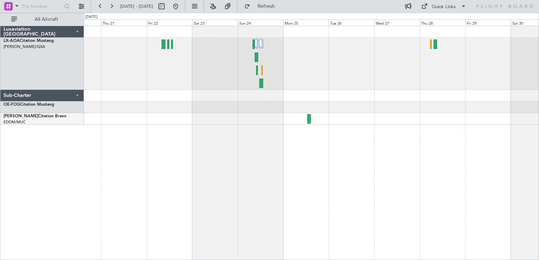
click at [390, 70] on div at bounding box center [311, 64] width 455 height 52
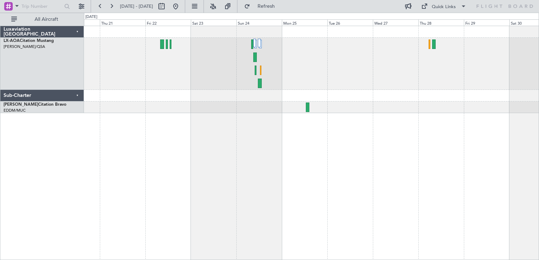
click at [265, 162] on div at bounding box center [311, 143] width 455 height 235
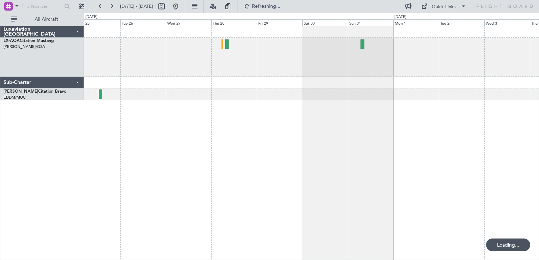
click at [157, 198] on div "No Crew" at bounding box center [311, 143] width 455 height 235
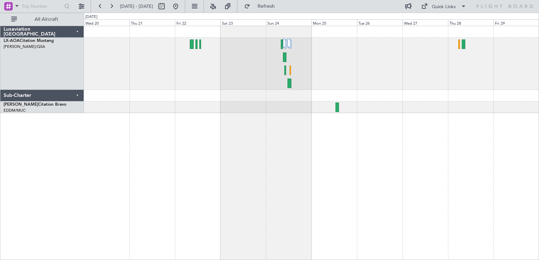
click at [394, 148] on div "No Crew Ostend-[GEOGRAPHIC_DATA] ([GEOGRAPHIC_DATA])" at bounding box center [311, 143] width 455 height 235
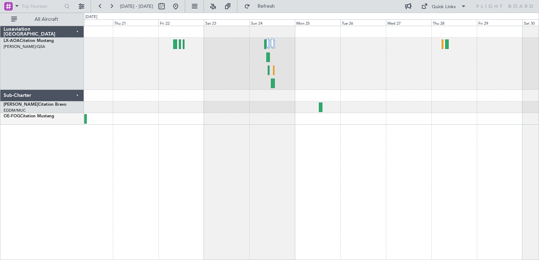
click at [369, 149] on div at bounding box center [311, 143] width 455 height 235
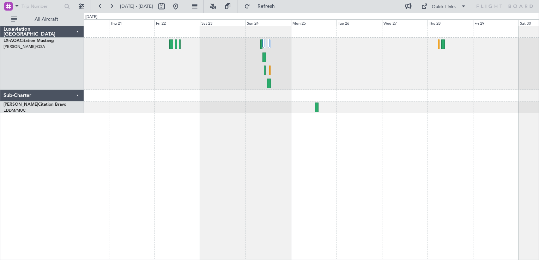
click at [284, 54] on div at bounding box center [311, 64] width 455 height 52
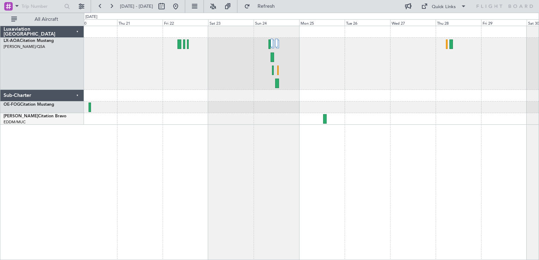
click at [337, 84] on div at bounding box center [311, 64] width 455 height 52
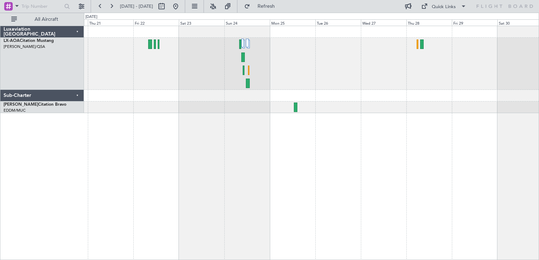
click at [271, 62] on div at bounding box center [311, 64] width 455 height 52
click at [351, 79] on div at bounding box center [311, 64] width 455 height 52
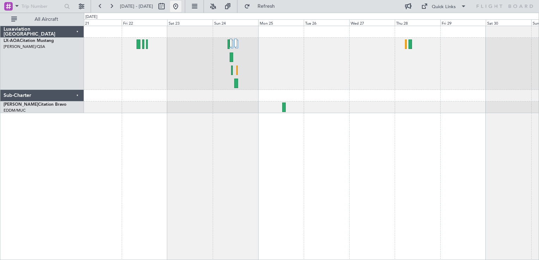
click at [181, 4] on button at bounding box center [175, 6] width 11 height 11
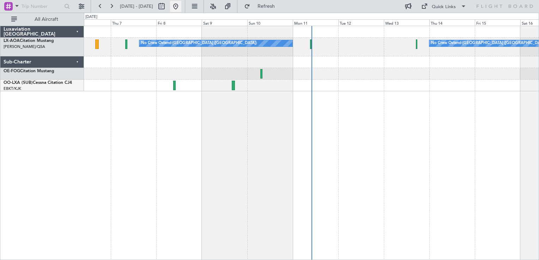
click at [181, 6] on button at bounding box center [175, 6] width 11 height 11
click at [274, 116] on div "No Crew Ostend-[GEOGRAPHIC_DATA] ([GEOGRAPHIC_DATA]) No Crew Ostend-[GEOGRAPHIC…" at bounding box center [311, 143] width 455 height 235
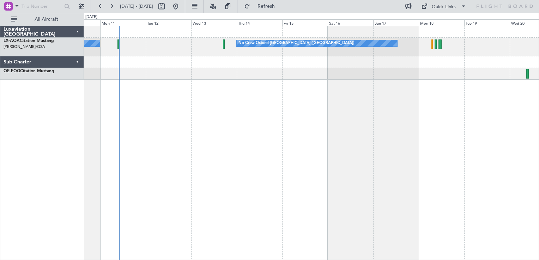
click at [433, 102] on div "No Crew Ostend-[GEOGRAPHIC_DATA] ([GEOGRAPHIC_DATA]) No Crew Ostend-[GEOGRAPHIC…" at bounding box center [311, 143] width 455 height 235
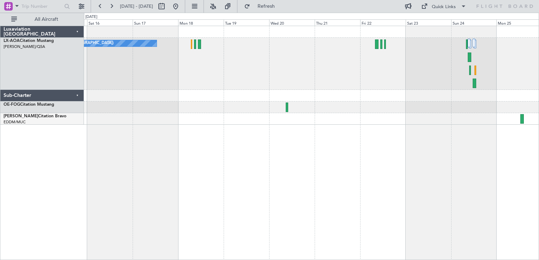
click at [277, 120] on div at bounding box center [311, 119] width 455 height 12
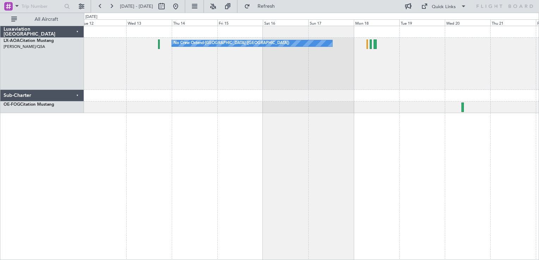
click at [379, 102] on div at bounding box center [311, 108] width 455 height 12
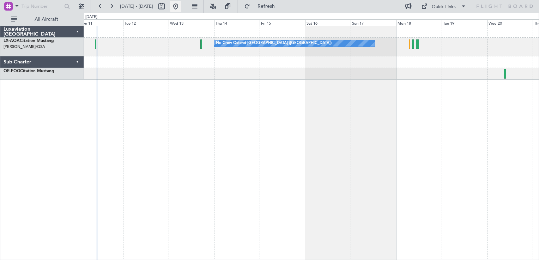
click at [181, 8] on button at bounding box center [175, 6] width 11 height 11
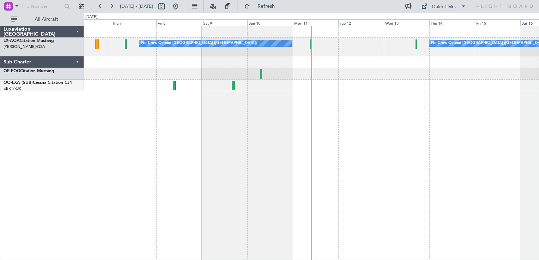
click at [181, 116] on div "No Crew Ostend-[GEOGRAPHIC_DATA] ([GEOGRAPHIC_DATA]) No Crew Ostend-[GEOGRAPHIC…" at bounding box center [311, 143] width 455 height 235
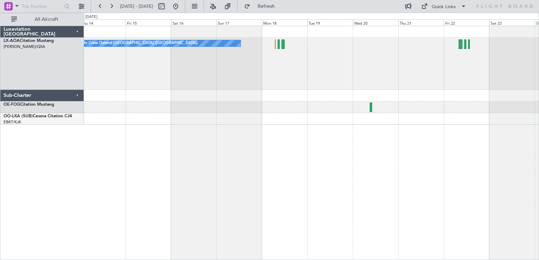
click at [263, 116] on div "No Crew Ostend-[GEOGRAPHIC_DATA] ([GEOGRAPHIC_DATA])" at bounding box center [311, 75] width 455 height 99
click at [278, 92] on div at bounding box center [311, 96] width 455 height 12
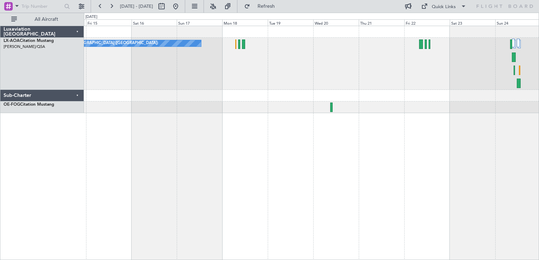
click at [275, 51] on div "No Crew Ostend-[GEOGRAPHIC_DATA] ([GEOGRAPHIC_DATA])" at bounding box center [311, 64] width 455 height 52
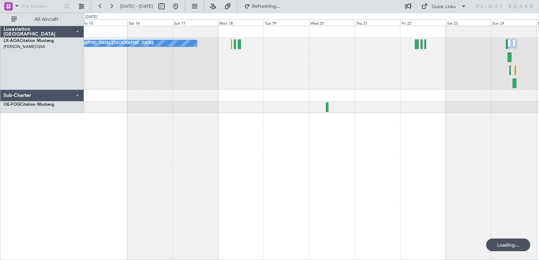
click at [224, 146] on div "No Crew Ostend-[GEOGRAPHIC_DATA] ([GEOGRAPHIC_DATA])" at bounding box center [311, 143] width 455 height 235
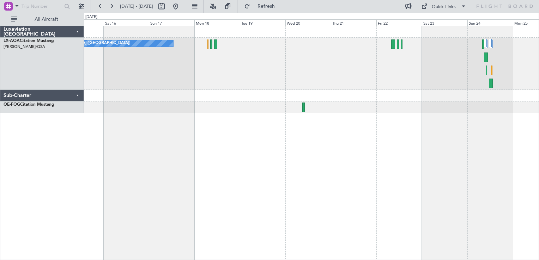
click at [245, 53] on div "No Crew Ostend-[GEOGRAPHIC_DATA] ([GEOGRAPHIC_DATA])" at bounding box center [311, 64] width 455 height 52
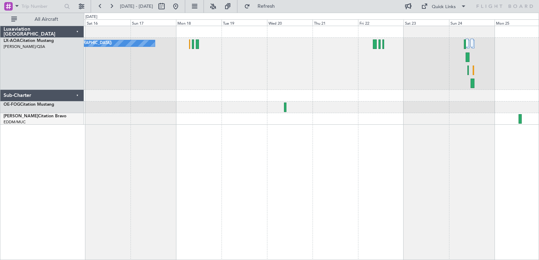
click at [211, 49] on div "No Crew Ostend-[GEOGRAPHIC_DATA] ([GEOGRAPHIC_DATA])" at bounding box center [311, 64] width 455 height 52
click at [241, 72] on div "No Crew Ostend-[GEOGRAPHIC_DATA] ([GEOGRAPHIC_DATA])" at bounding box center [311, 64] width 455 height 52
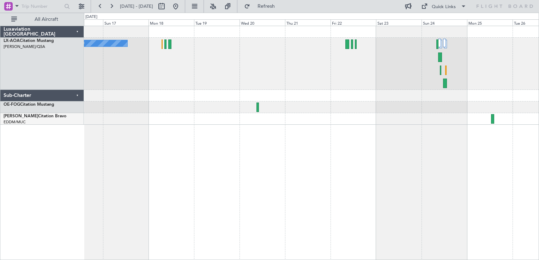
click at [217, 197] on div "No Crew Ostend-[GEOGRAPHIC_DATA] ([GEOGRAPHIC_DATA])" at bounding box center [311, 143] width 455 height 235
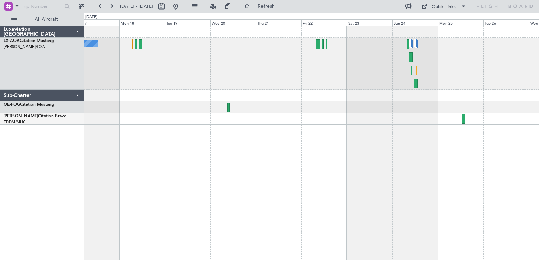
click at [338, 119] on div at bounding box center [311, 119] width 455 height 12
click at [294, 125] on div "No Crew Ostend-[GEOGRAPHIC_DATA] ([GEOGRAPHIC_DATA])" at bounding box center [311, 143] width 455 height 235
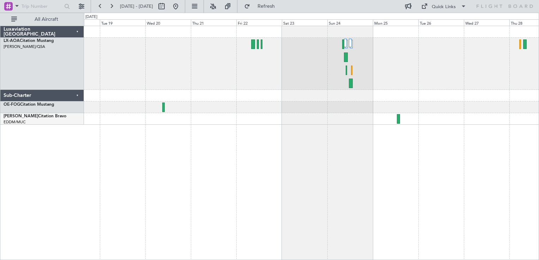
click at [269, 145] on div "No Crew Ostend-[GEOGRAPHIC_DATA] ([GEOGRAPHIC_DATA])" at bounding box center [311, 143] width 455 height 235
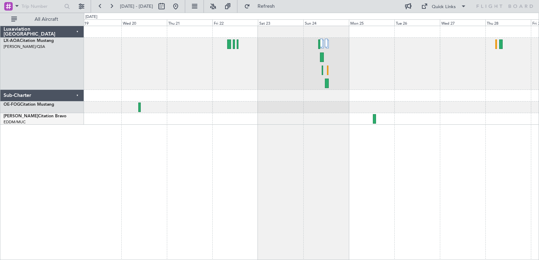
click at [404, 181] on div "No Crew Ostend-[GEOGRAPHIC_DATA] ([GEOGRAPHIC_DATA])" at bounding box center [311, 143] width 455 height 235
click at [296, 84] on div "No Crew Ostend-[GEOGRAPHIC_DATA] ([GEOGRAPHIC_DATA])" at bounding box center [311, 64] width 455 height 52
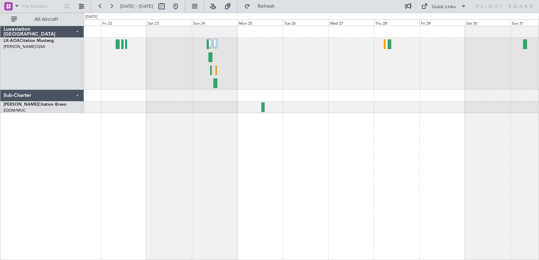
click at [303, 128] on div at bounding box center [311, 143] width 455 height 235
click at [305, 207] on div at bounding box center [311, 143] width 455 height 235
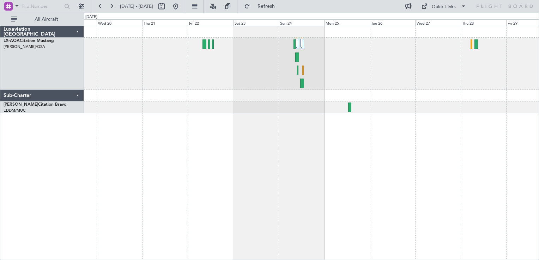
click at [485, 145] on div "No Crew Ostend-[GEOGRAPHIC_DATA] ([GEOGRAPHIC_DATA])" at bounding box center [311, 143] width 455 height 235
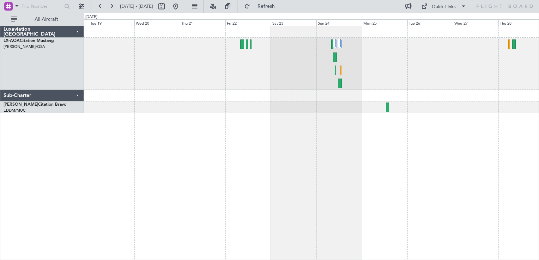
click at [351, 170] on div "No Crew Ostend-[GEOGRAPHIC_DATA] ([GEOGRAPHIC_DATA])" at bounding box center [311, 143] width 455 height 235
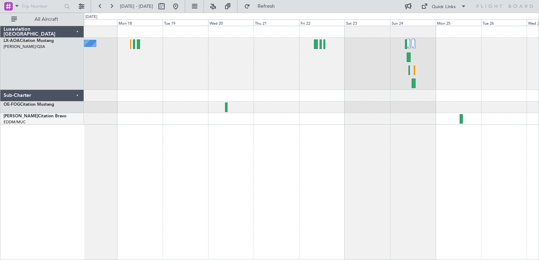
click at [244, 198] on div "No Crew Ostend-[GEOGRAPHIC_DATA] ([GEOGRAPHIC_DATA])" at bounding box center [311, 143] width 455 height 235
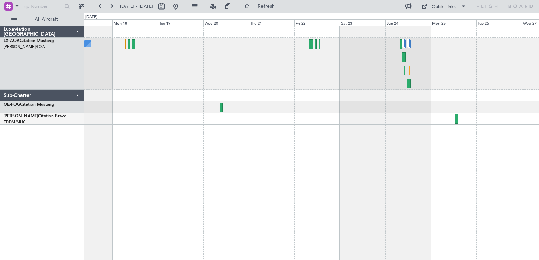
click at [316, 90] on div "No Crew Ostend-[GEOGRAPHIC_DATA] ([GEOGRAPHIC_DATA])" at bounding box center [311, 75] width 455 height 99
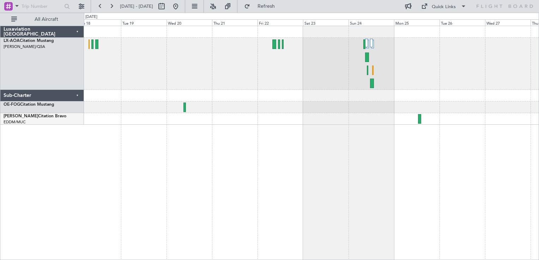
click at [307, 65] on div "No Crew Ostend-[GEOGRAPHIC_DATA] ([GEOGRAPHIC_DATA])" at bounding box center [311, 64] width 455 height 52
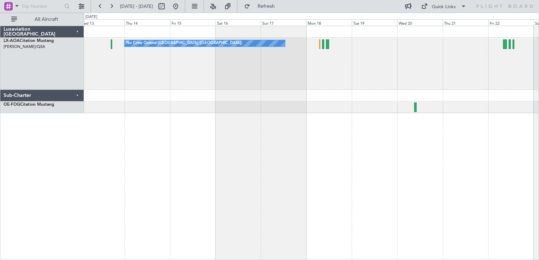
click at [237, 88] on div "No Crew Ostend-[GEOGRAPHIC_DATA] ([GEOGRAPHIC_DATA]) No Crew Ostend-[GEOGRAPHIC…" at bounding box center [311, 64] width 455 height 52
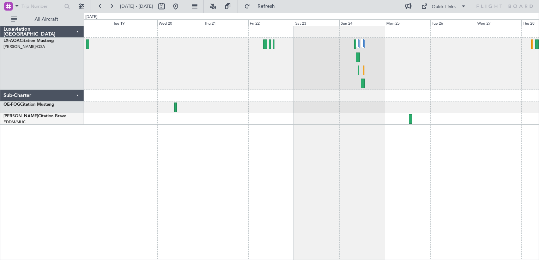
click at [370, 146] on div "No Crew Ostend-[GEOGRAPHIC_DATA] ([GEOGRAPHIC_DATA])" at bounding box center [311, 143] width 455 height 235
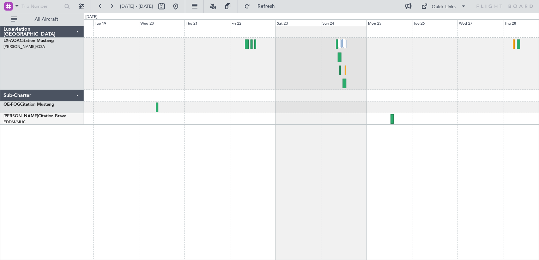
click at [361, 55] on div "No Crew Ostend-[GEOGRAPHIC_DATA] ([GEOGRAPHIC_DATA])" at bounding box center [311, 64] width 455 height 52
click at [283, 83] on div "No Crew Ostend-[GEOGRAPHIC_DATA] ([GEOGRAPHIC_DATA])" at bounding box center [311, 64] width 455 height 52
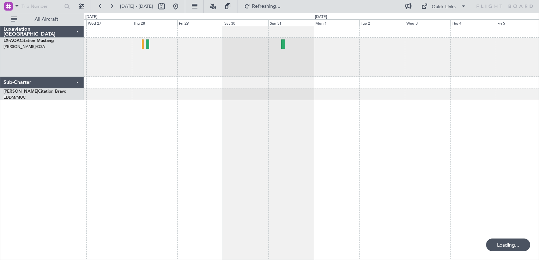
click at [228, 125] on div "No Crew" at bounding box center [311, 143] width 455 height 235
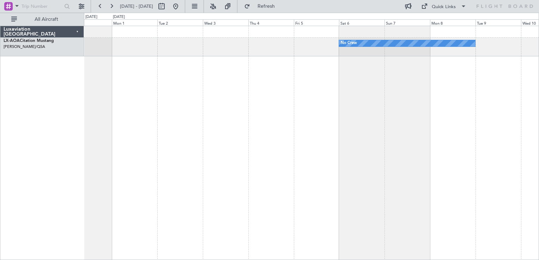
click at [220, 127] on div "No Crew" at bounding box center [311, 143] width 455 height 235
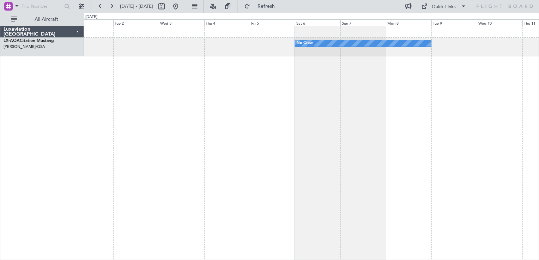
click at [238, 140] on div "No Crew No Crew Sabadell" at bounding box center [311, 143] width 455 height 235
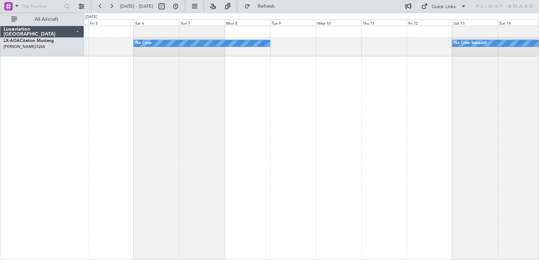
click at [373, 115] on div "No Crew No Crew Sabadell" at bounding box center [311, 143] width 455 height 235
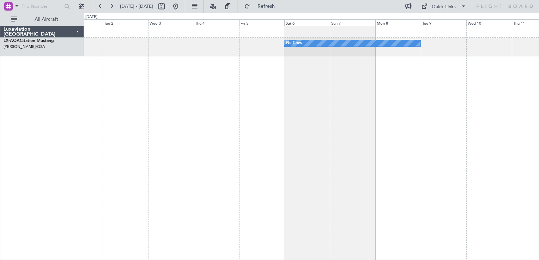
click at [407, 129] on div "No Crew No Crew Sabadell" at bounding box center [311, 143] width 455 height 235
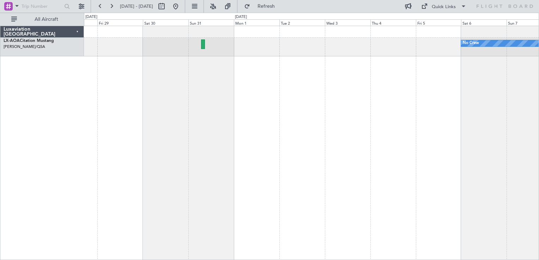
click at [378, 136] on div "No Crew" at bounding box center [311, 143] width 455 height 235
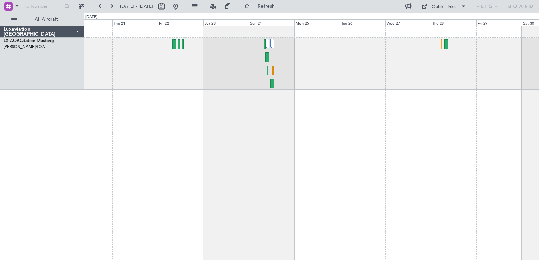
click at [452, 148] on div at bounding box center [311, 143] width 455 height 235
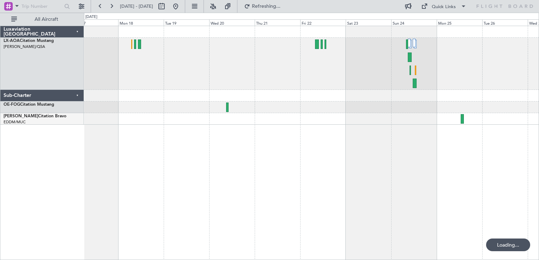
click at [432, 139] on div at bounding box center [311, 143] width 455 height 235
click at [181, 5] on button at bounding box center [175, 6] width 11 height 11
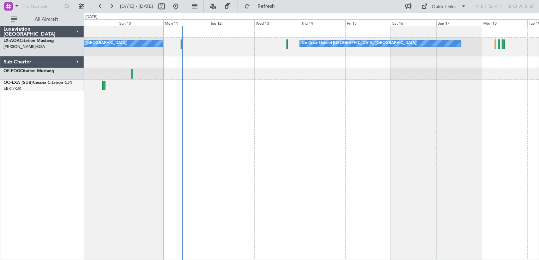
click at [384, 133] on div "No Crew Ostend-[GEOGRAPHIC_DATA] ([GEOGRAPHIC_DATA]) No Crew Ostend-[GEOGRAPHIC…" at bounding box center [311, 143] width 455 height 235
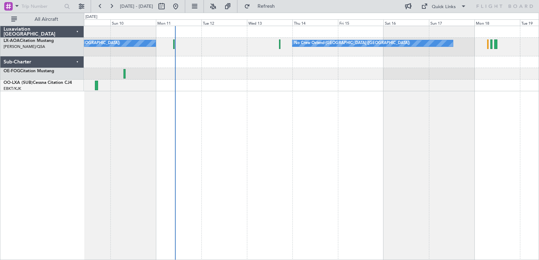
click at [257, 117] on div "No Crew Ostend-[GEOGRAPHIC_DATA] ([GEOGRAPHIC_DATA]) No Crew Ostend-[GEOGRAPHIC…" at bounding box center [311, 143] width 455 height 235
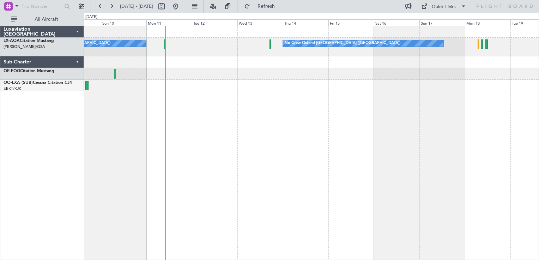
click at [295, 74] on div at bounding box center [311, 74] width 455 height 12
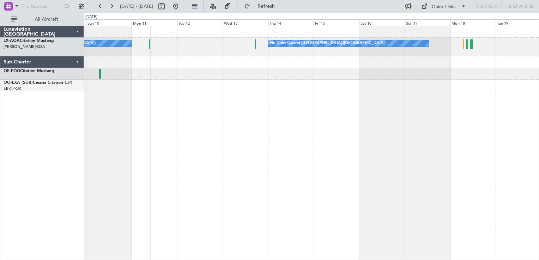
click at [263, 100] on div "No Crew Ostend-[GEOGRAPHIC_DATA] ([GEOGRAPHIC_DATA]) No Crew Ostend-[GEOGRAPHIC…" at bounding box center [311, 143] width 455 height 235
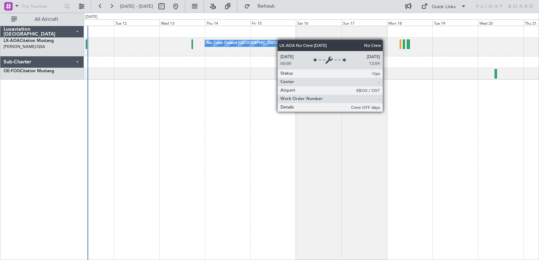
click at [231, 40] on div "No Crew Ostend-[GEOGRAPHIC_DATA] ([GEOGRAPHIC_DATA]) No Crew Ostend-[GEOGRAPHIC…" at bounding box center [311, 53] width 455 height 54
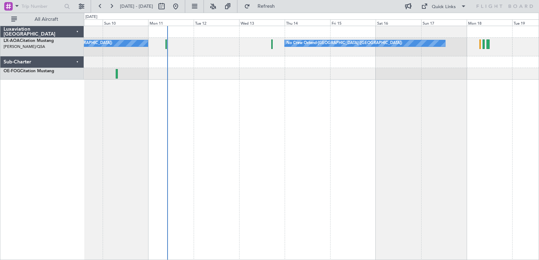
click at [494, 106] on div "No Crew Ostend-[GEOGRAPHIC_DATA] ([GEOGRAPHIC_DATA]) No Crew Ostend-[GEOGRAPHIC…" at bounding box center [311, 143] width 455 height 235
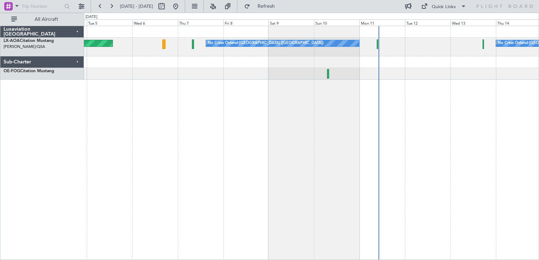
click at [440, 127] on div "No Crew Ostend-[GEOGRAPHIC_DATA] ([GEOGRAPHIC_DATA]) No Crew Ostend-[GEOGRAPHIC…" at bounding box center [311, 143] width 455 height 235
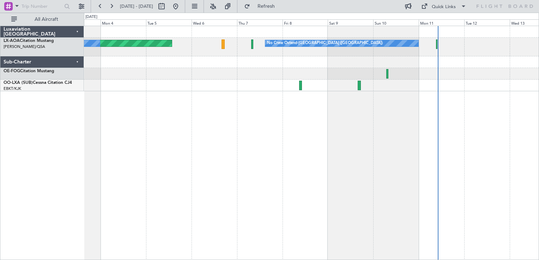
click at [539, 188] on html "[DATE] - [DATE] Refresh Quick Links All Aircraft No Crew Ostend-[GEOGRAPHIC_DAT…" at bounding box center [269, 130] width 539 height 260
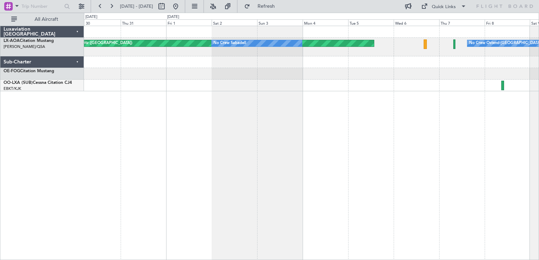
click at [409, 187] on div "No Crew Ostend-[GEOGRAPHIC_DATA] ([GEOGRAPHIC_DATA]) AOG Maint Biarritz ([GEOGR…" at bounding box center [311, 143] width 455 height 235
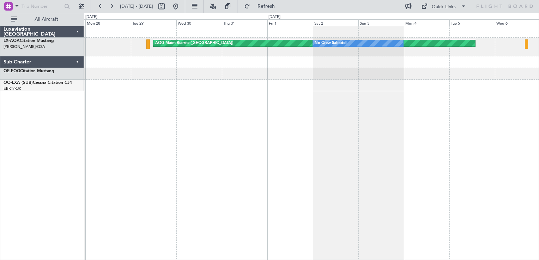
click at [406, 184] on div "AOG Maint Biarritz ([GEOGRAPHIC_DATA]) No Crew Sabadell No Crew Ostend-[GEOGRAP…" at bounding box center [311, 143] width 455 height 235
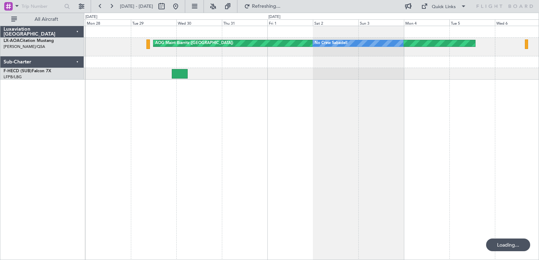
click at [252, 140] on div "AOG Maint Biarritz ([GEOGRAPHIC_DATA]) No Crew Sabadell No Crew Ostend-[GEOGRAP…" at bounding box center [311, 143] width 455 height 235
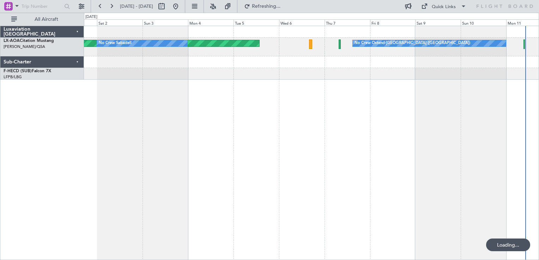
click at [312, 164] on div "AOG Maint Biarritz ([GEOGRAPHIC_DATA]) No Crew Sabadell No Crew Ostend-[GEOGRAP…" at bounding box center [311, 143] width 455 height 235
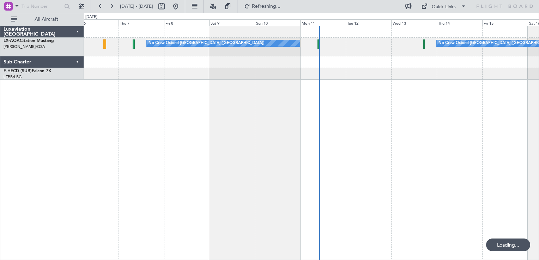
click at [334, 163] on div "No Crew Ostend-[GEOGRAPHIC_DATA] ([GEOGRAPHIC_DATA]) No Crew Ostend-[GEOGRAPHIC…" at bounding box center [311, 143] width 455 height 235
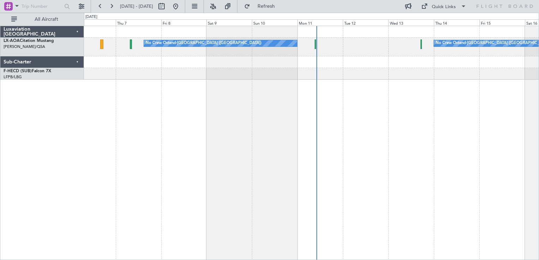
click at [299, 138] on div "No Crew Ostend-[GEOGRAPHIC_DATA] ([GEOGRAPHIC_DATA]) No Crew Ostend-[GEOGRAPHIC…" at bounding box center [311, 143] width 455 height 235
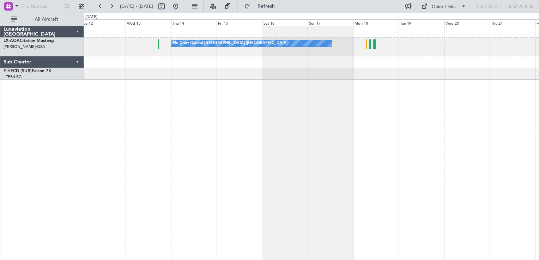
click at [318, 135] on div "No Crew Ostend-[GEOGRAPHIC_DATA] ([GEOGRAPHIC_DATA]) No Crew Ostend-[GEOGRAPHIC…" at bounding box center [311, 143] width 455 height 235
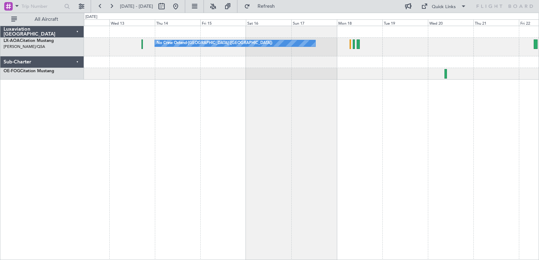
click at [263, 143] on div "No Crew Ostend-[GEOGRAPHIC_DATA] ([GEOGRAPHIC_DATA]) No Crew Ostend-[GEOGRAPHIC…" at bounding box center [311, 143] width 455 height 235
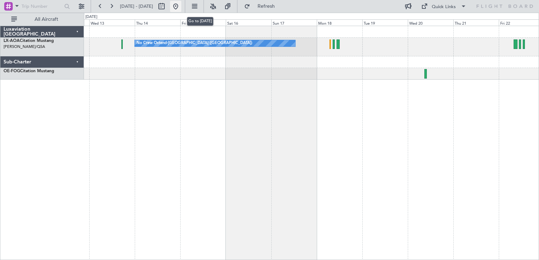
click at [181, 7] on button at bounding box center [175, 6] width 11 height 11
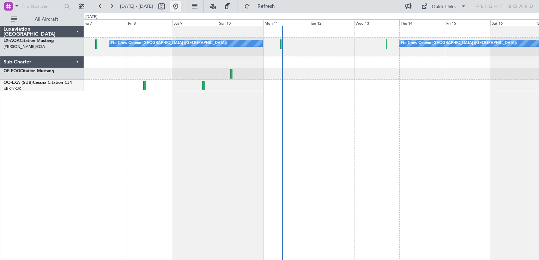
click at [181, 5] on button at bounding box center [175, 6] width 11 height 11
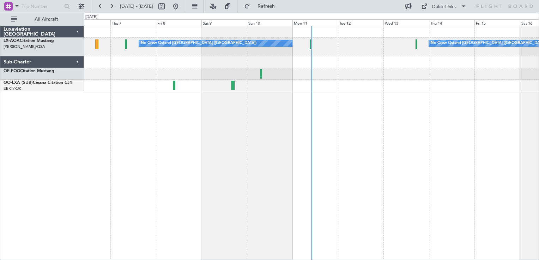
click at [170, 139] on div "No Crew Ostend-[GEOGRAPHIC_DATA] ([GEOGRAPHIC_DATA]) No Crew Ostend-[GEOGRAPHIC…" at bounding box center [311, 143] width 455 height 235
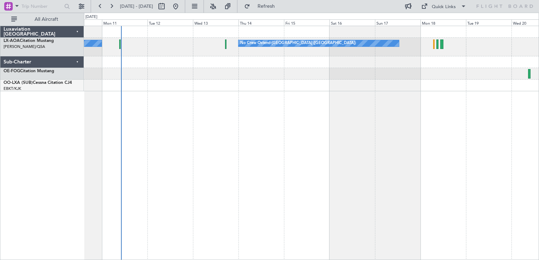
click at [298, 157] on div "No Crew Ostend-[GEOGRAPHIC_DATA] ([GEOGRAPHIC_DATA]) No Crew Ostend-[GEOGRAPHIC…" at bounding box center [311, 143] width 455 height 235
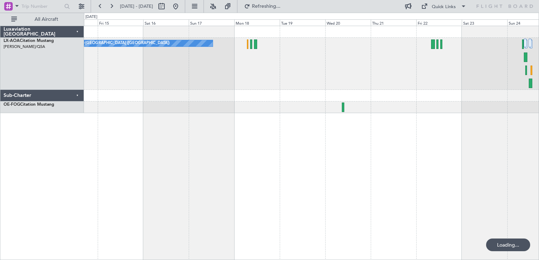
click at [369, 162] on div "No Crew Ostend-[GEOGRAPHIC_DATA] ([GEOGRAPHIC_DATA])" at bounding box center [311, 143] width 455 height 235
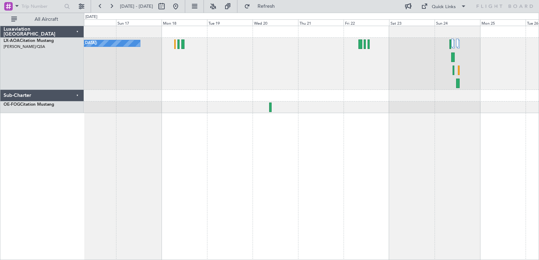
click at [236, 109] on div "No Crew Ostend-[GEOGRAPHIC_DATA] ([GEOGRAPHIC_DATA])" at bounding box center [311, 69] width 455 height 87
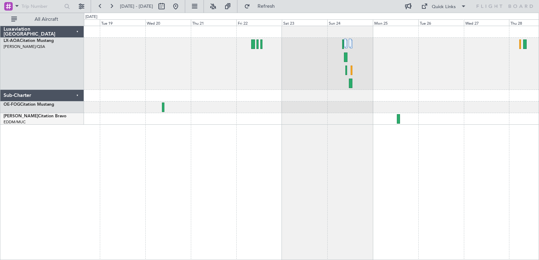
click at [352, 60] on div "No Crew Ostend-[GEOGRAPHIC_DATA] ([GEOGRAPHIC_DATA])" at bounding box center [311, 64] width 455 height 52
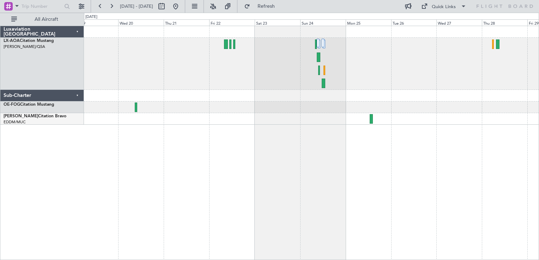
click at [357, 77] on div "No Crew Ostend-[GEOGRAPHIC_DATA] ([GEOGRAPHIC_DATA])" at bounding box center [311, 64] width 455 height 52
click at [319, 56] on div "No Crew Ostend-[GEOGRAPHIC_DATA] ([GEOGRAPHIC_DATA])" at bounding box center [311, 64] width 455 height 52
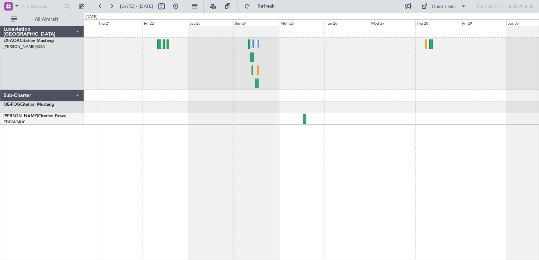
click at [311, 55] on div at bounding box center [311, 64] width 455 height 52
click at [243, 96] on div at bounding box center [311, 96] width 455 height 12
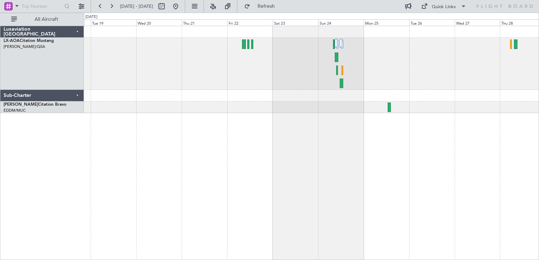
click at [305, 81] on div "No Crew Ostend-[GEOGRAPHIC_DATA] ([GEOGRAPHIC_DATA])" at bounding box center [311, 64] width 455 height 52
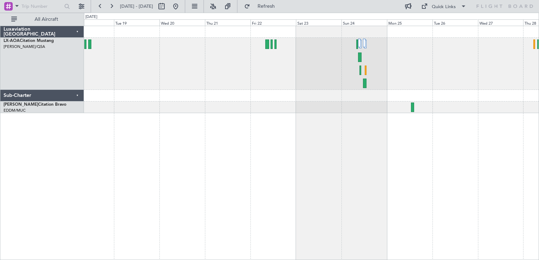
click at [308, 116] on div "No Crew Ostend-[GEOGRAPHIC_DATA] ([GEOGRAPHIC_DATA])" at bounding box center [311, 143] width 455 height 235
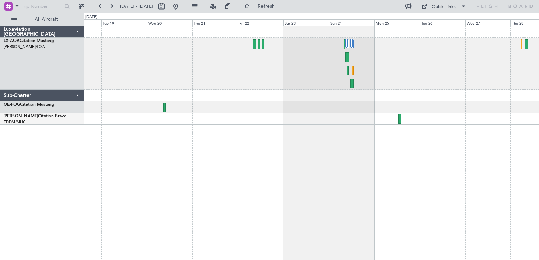
click at [274, 146] on div "No Crew Ostend-[GEOGRAPHIC_DATA] ([GEOGRAPHIC_DATA])" at bounding box center [311, 143] width 455 height 235
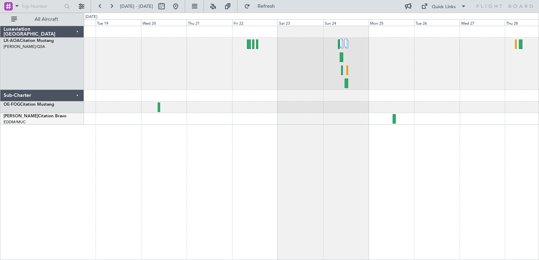
click at [245, 166] on div "No Crew Ostend-[GEOGRAPHIC_DATA] ([GEOGRAPHIC_DATA])" at bounding box center [311, 143] width 455 height 235
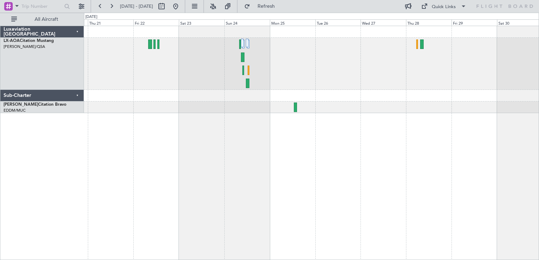
click at [275, 61] on div at bounding box center [311, 64] width 455 height 52
click at [253, 136] on div at bounding box center [311, 143] width 455 height 235
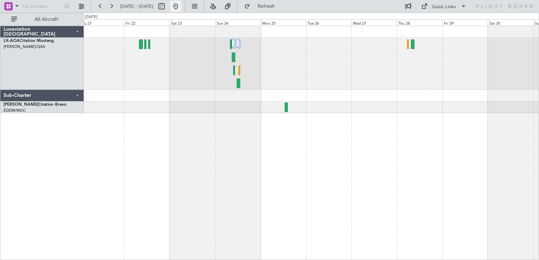
click at [181, 7] on button at bounding box center [175, 6] width 11 height 11
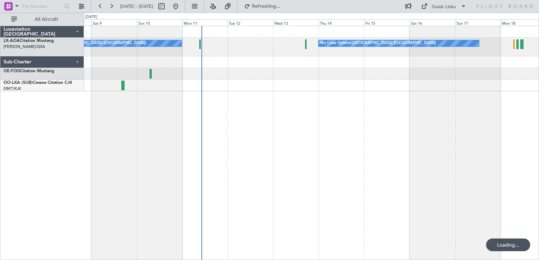
click at [282, 170] on div "No Crew Ostend-[GEOGRAPHIC_DATA] ([GEOGRAPHIC_DATA]) No Crew Ostend-[GEOGRAPHIC…" at bounding box center [311, 143] width 455 height 235
click at [163, 191] on div "No Crew Ostend-[GEOGRAPHIC_DATA] ([GEOGRAPHIC_DATA]) No Crew Ostend-[GEOGRAPHIC…" at bounding box center [311, 143] width 455 height 235
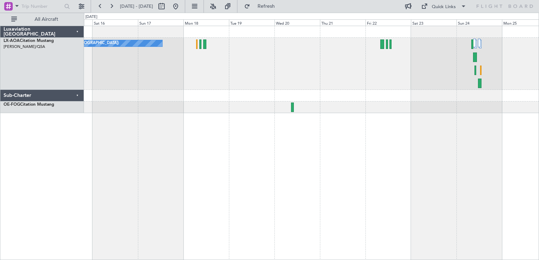
click at [118, 198] on div "No Crew Ostend-[GEOGRAPHIC_DATA] ([GEOGRAPHIC_DATA])" at bounding box center [311, 143] width 455 height 235
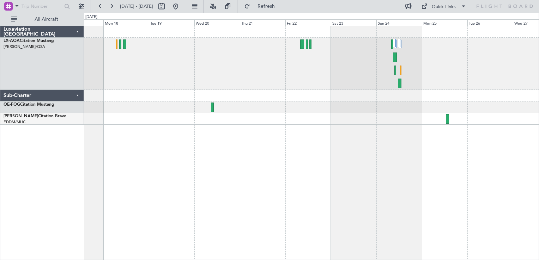
click at [222, 208] on div "No Crew Ostend-[GEOGRAPHIC_DATA] ([GEOGRAPHIC_DATA])" at bounding box center [311, 143] width 455 height 235
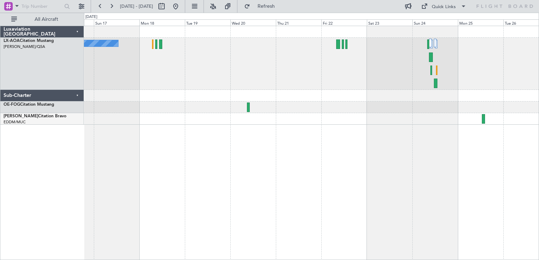
click at [361, 80] on div "No Crew Ostend-[GEOGRAPHIC_DATA] ([GEOGRAPHIC_DATA])" at bounding box center [311, 64] width 455 height 52
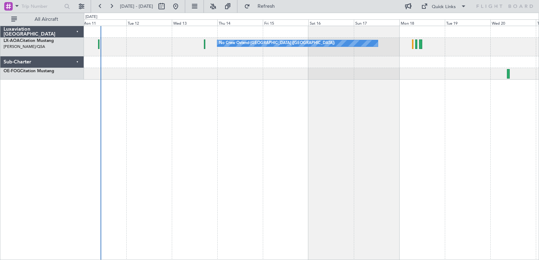
click at [253, 99] on div "No Crew Ostend-[GEOGRAPHIC_DATA] ([GEOGRAPHIC_DATA]) No Crew Ostend-[GEOGRAPHIC…" at bounding box center [311, 143] width 455 height 235
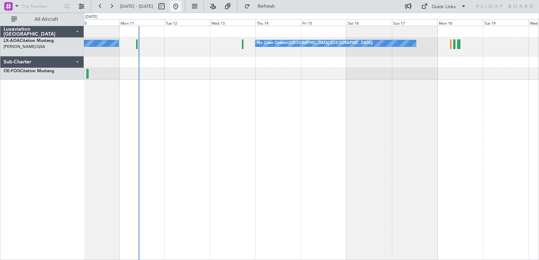
click at [181, 5] on button at bounding box center [175, 6] width 11 height 11
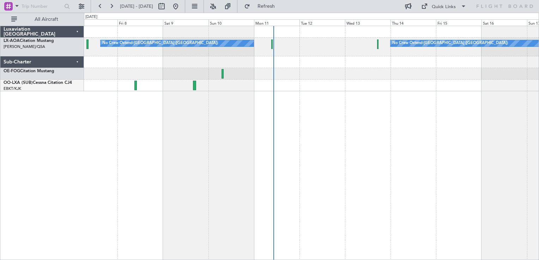
click at [342, 144] on div "No Crew Ostend-[GEOGRAPHIC_DATA] ([GEOGRAPHIC_DATA]) No Crew Ostend-[GEOGRAPHIC…" at bounding box center [311, 143] width 455 height 235
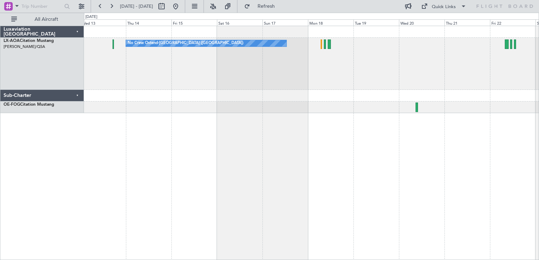
click at [300, 166] on div "No Crew Ostend-[GEOGRAPHIC_DATA] ([GEOGRAPHIC_DATA]) No Crew Ostend-[GEOGRAPHIC…" at bounding box center [311, 143] width 455 height 235
click at [313, 151] on div "No Crew Ostend-[GEOGRAPHIC_DATA] ([GEOGRAPHIC_DATA]) No Crew Ostend-[GEOGRAPHIC…" at bounding box center [311, 143] width 455 height 235
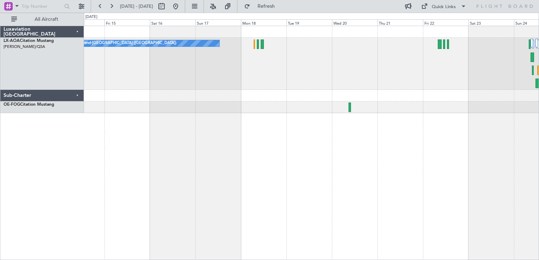
click at [286, 158] on div "No Crew Ostend-[GEOGRAPHIC_DATA] ([GEOGRAPHIC_DATA])" at bounding box center [311, 143] width 455 height 235
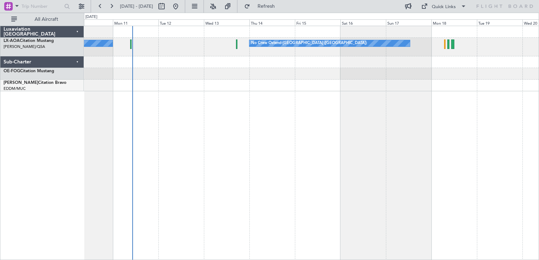
click at [434, 170] on div "No Crew Ostend-[GEOGRAPHIC_DATA] ([GEOGRAPHIC_DATA]) No Crew Ostend-[GEOGRAPHIC…" at bounding box center [311, 143] width 455 height 235
click at [179, 141] on div "No Crew Ostend-[GEOGRAPHIC_DATA] ([GEOGRAPHIC_DATA]) No Crew Ostend-[GEOGRAPHIC…" at bounding box center [311, 143] width 455 height 235
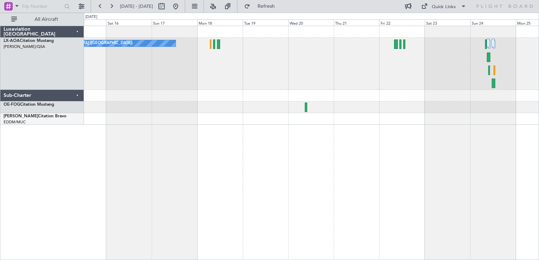
click at [232, 144] on div "No Crew Ostend-[GEOGRAPHIC_DATA] ([GEOGRAPHIC_DATA])" at bounding box center [311, 143] width 455 height 235
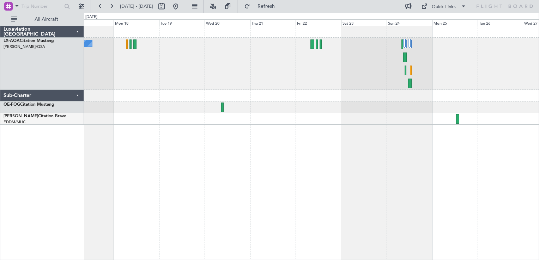
click at [293, 80] on div "No Crew Ostend-[GEOGRAPHIC_DATA] ([GEOGRAPHIC_DATA])" at bounding box center [311, 64] width 455 height 52
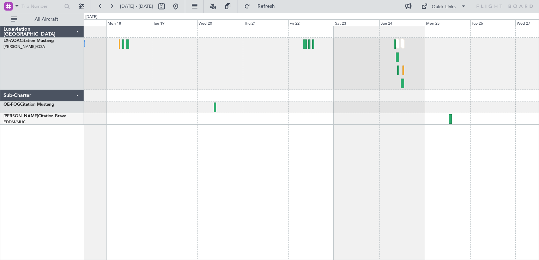
click at [295, 113] on div "No Crew Ostend-[GEOGRAPHIC_DATA] ([GEOGRAPHIC_DATA])" at bounding box center [311, 75] width 455 height 99
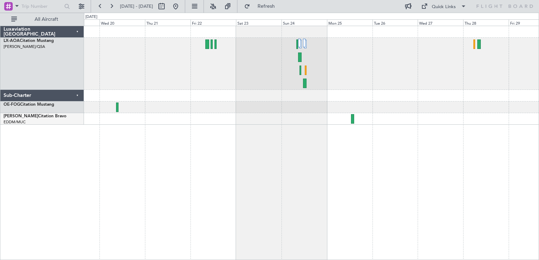
click at [236, 153] on div "No Crew Ostend-[GEOGRAPHIC_DATA] ([GEOGRAPHIC_DATA])" at bounding box center [311, 143] width 455 height 235
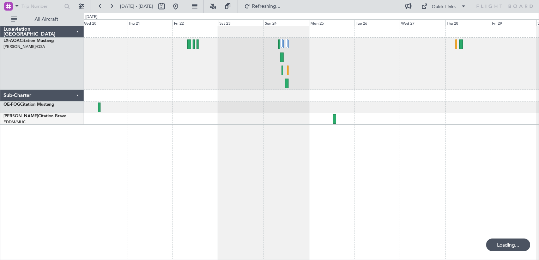
click at [278, 142] on div at bounding box center [311, 143] width 455 height 235
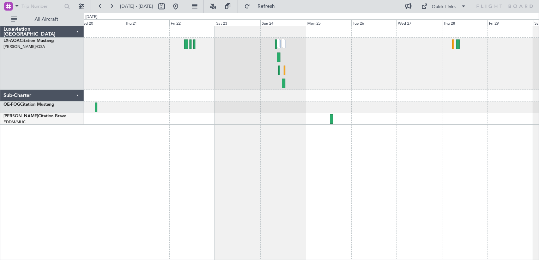
click at [195, 68] on div at bounding box center [311, 64] width 455 height 52
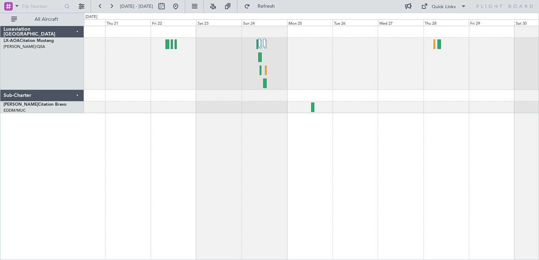
click at [238, 64] on div at bounding box center [311, 64] width 455 height 52
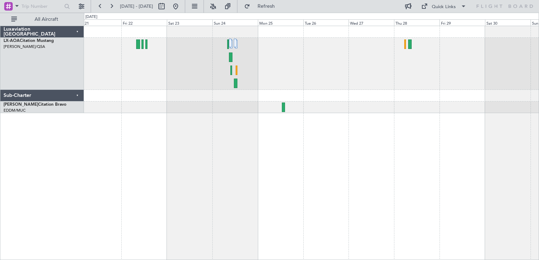
click at [245, 55] on div at bounding box center [311, 64] width 455 height 52
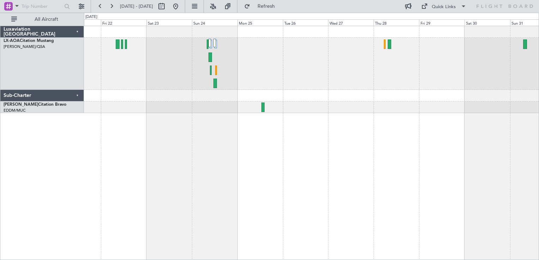
click at [340, 64] on div at bounding box center [311, 64] width 455 height 52
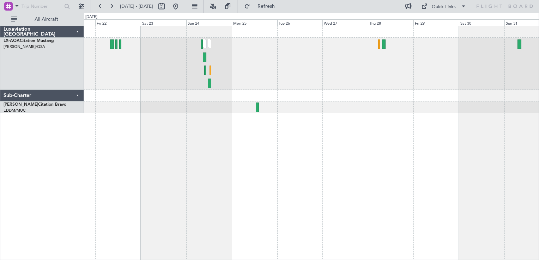
click at [328, 159] on div at bounding box center [311, 143] width 455 height 235
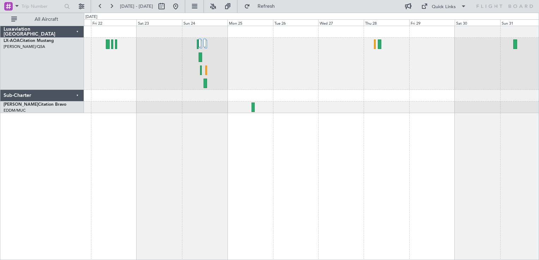
click at [89, 165] on div at bounding box center [311, 143] width 455 height 235
click at [242, 68] on div at bounding box center [311, 64] width 455 height 52
click at [19, 158] on div "Luxaviation [GEOGRAPHIC_DATA] LX-AOA Citation Mustang [PERSON_NAME]/QSA Sabadel…" at bounding box center [42, 143] width 84 height 235
click at [6, 164] on div "Luxaviation [GEOGRAPHIC_DATA] LX-AOA Citation Mustang [PERSON_NAME]/QSA Sabadel…" at bounding box center [42, 143] width 84 height 235
click at [17, 178] on div "Luxaviation [GEOGRAPHIC_DATA] LX-AOA Citation Mustang [PERSON_NAME]/QSA Sabadel…" at bounding box center [42, 143] width 84 height 235
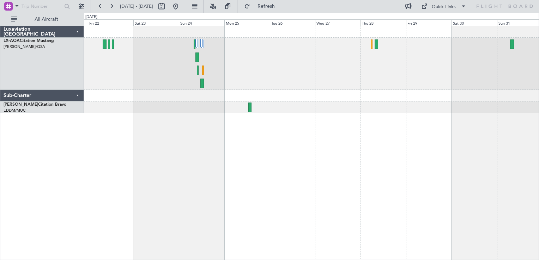
click at [2, 138] on div "Luxaviation [GEOGRAPHIC_DATA] LX-AOA Citation Mustang [PERSON_NAME]/QSA Sabadel…" at bounding box center [42, 143] width 84 height 235
click at [11, 196] on div "Luxaviation [GEOGRAPHIC_DATA] LX-AOA Citation Mustang [PERSON_NAME]/QSA Sabadel…" at bounding box center [42, 143] width 84 height 235
click at [25, 174] on div "Luxaviation [GEOGRAPHIC_DATA] LX-AOA Citation Mustang [PERSON_NAME]/QSA Sabadel…" at bounding box center [42, 143] width 84 height 235
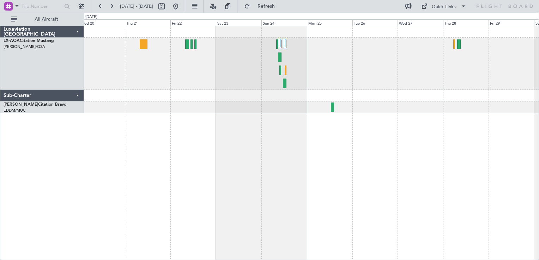
click at [409, 163] on div at bounding box center [311, 143] width 455 height 235
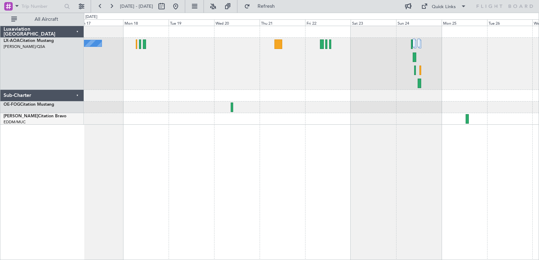
click at [287, 95] on div "No Crew Ostend-[GEOGRAPHIC_DATA] ([GEOGRAPHIC_DATA])" at bounding box center [311, 75] width 455 height 99
